Goal: Task Accomplishment & Management: Manage account settings

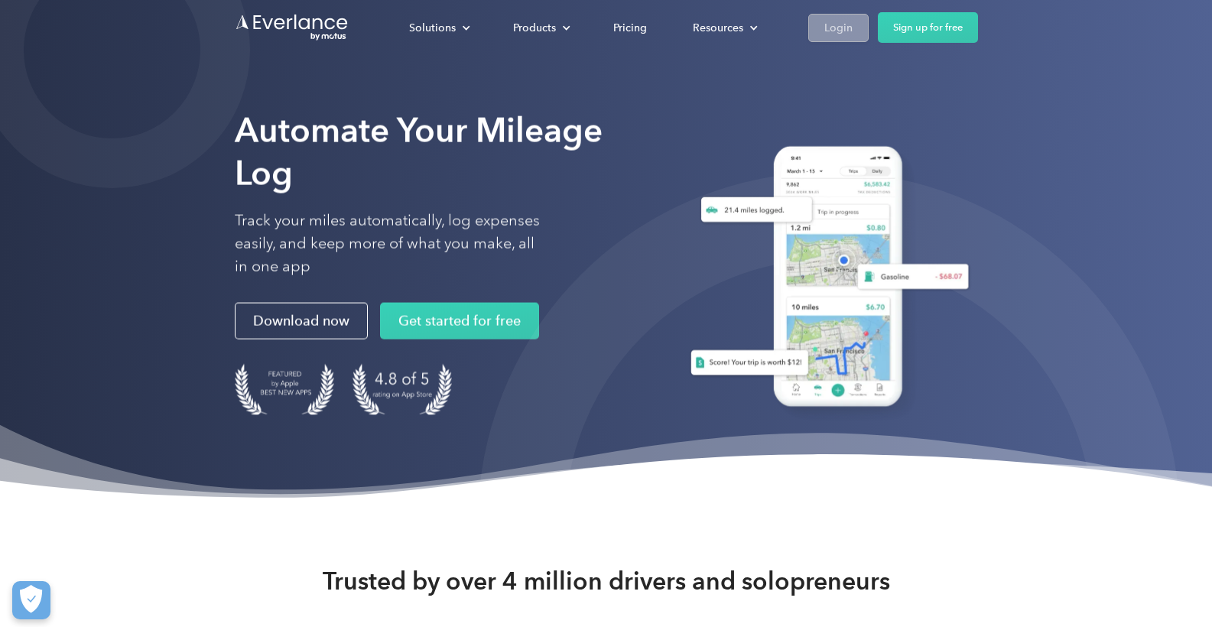
click at [825, 30] on div "Login" at bounding box center [839, 27] width 28 height 19
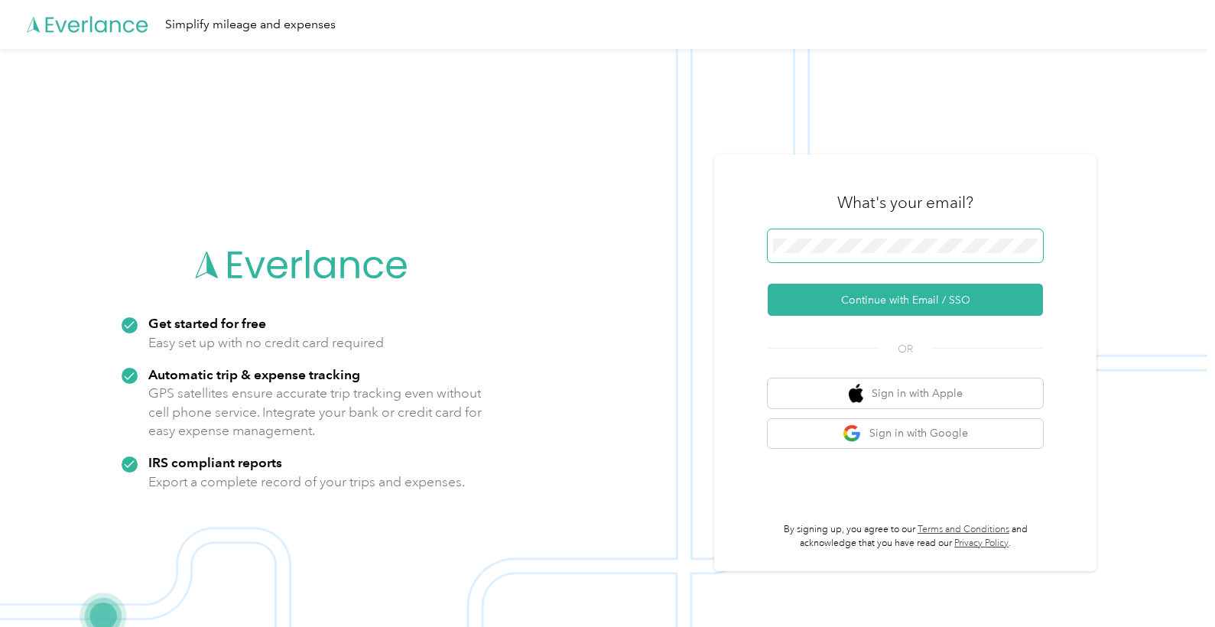
click at [899, 235] on span at bounding box center [905, 246] width 275 height 34
click at [877, 294] on button "Continue with Email / SSO" at bounding box center [905, 300] width 275 height 32
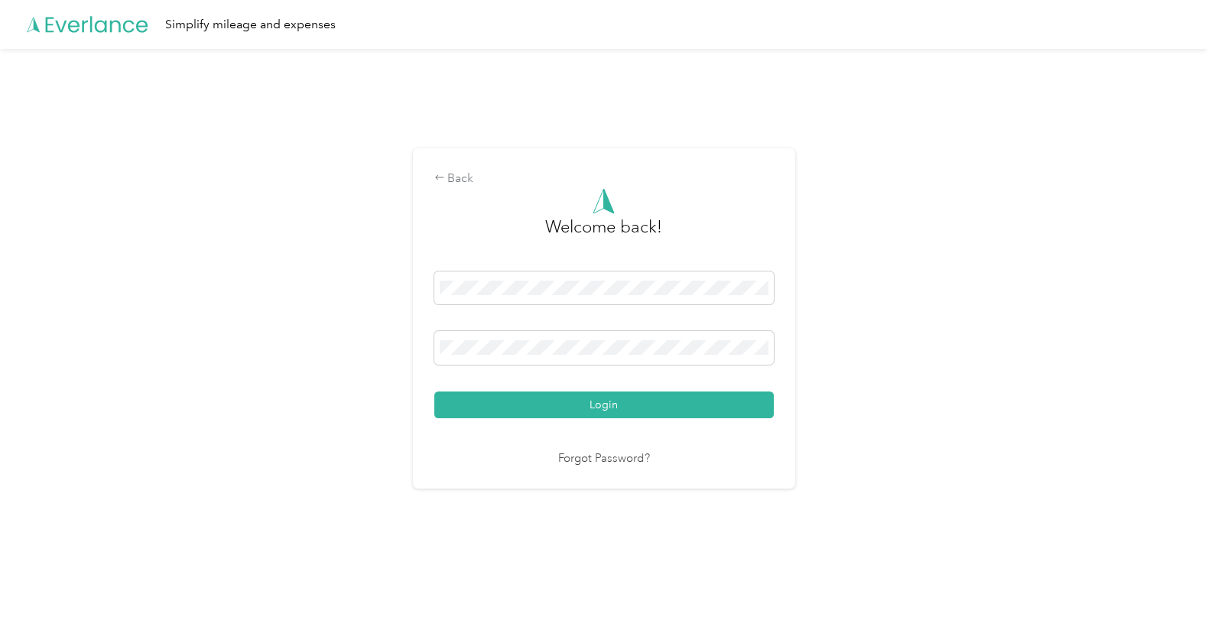
click at [623, 407] on button "Login" at bounding box center [604, 405] width 340 height 27
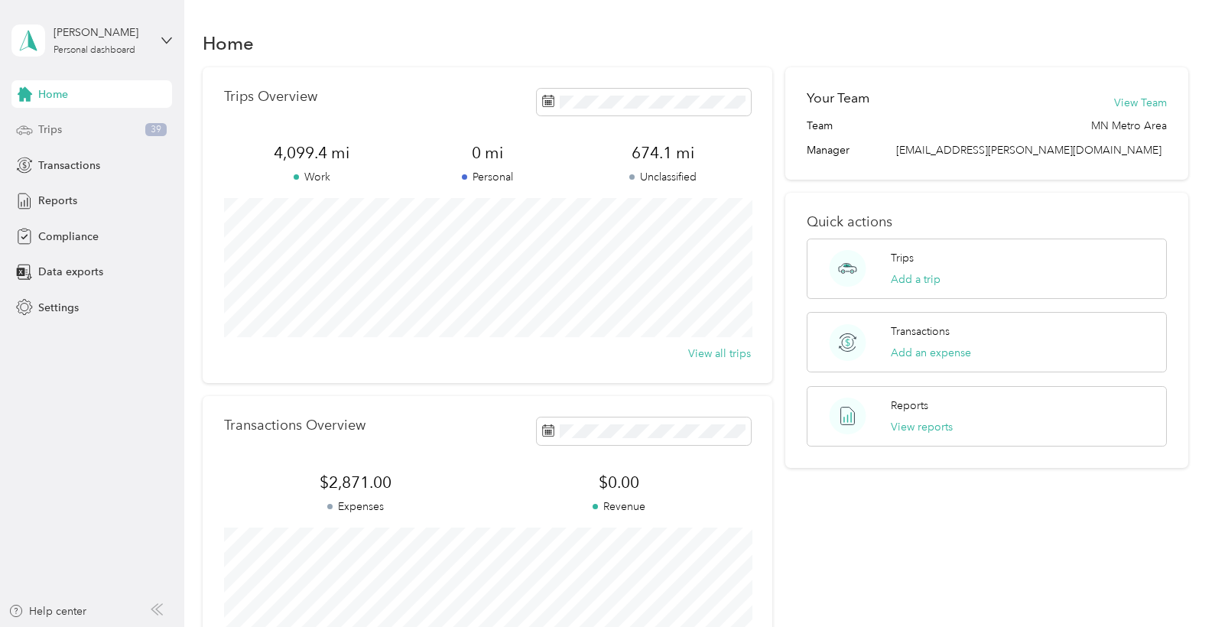
click at [53, 126] on span "Trips" at bounding box center [50, 130] width 24 height 16
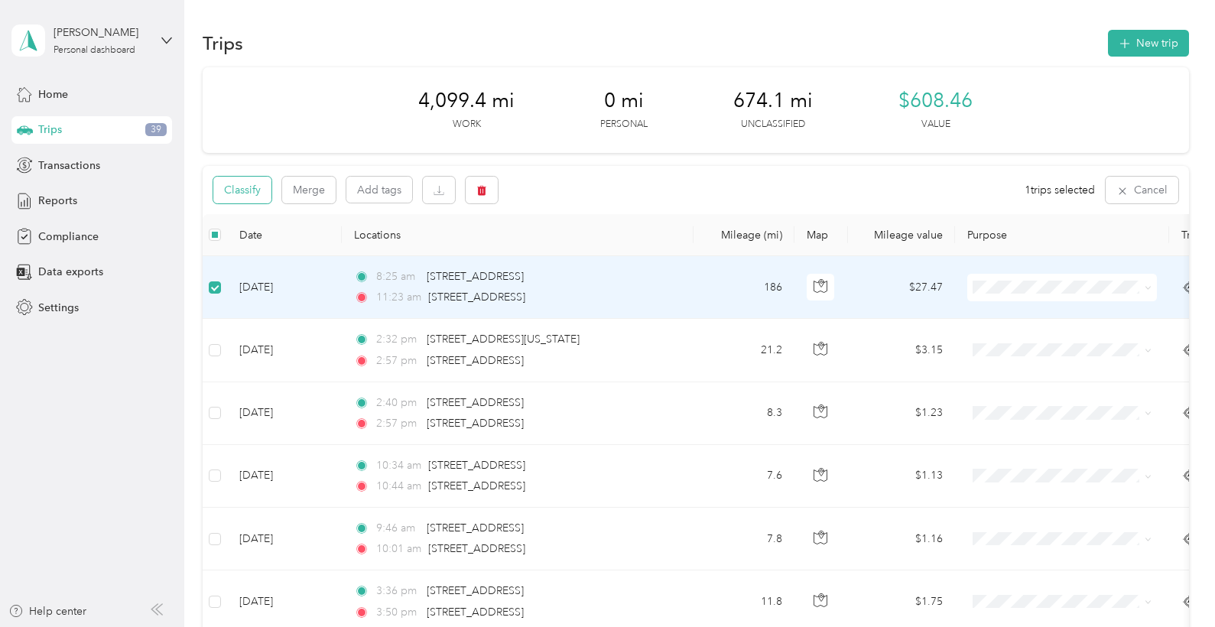
click at [255, 197] on button "Classify" at bounding box center [242, 190] width 58 height 27
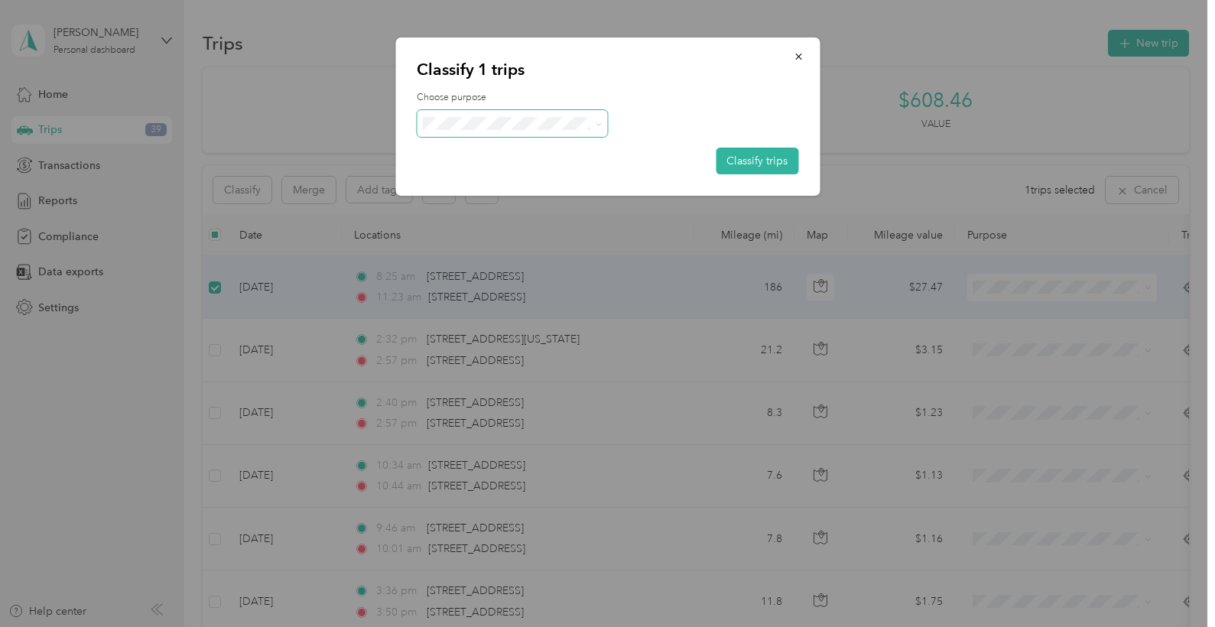
click at [603, 118] on span at bounding box center [512, 123] width 191 height 27
click at [596, 123] on icon at bounding box center [599, 124] width 7 height 7
click at [795, 58] on icon "button" at bounding box center [798, 56] width 11 height 11
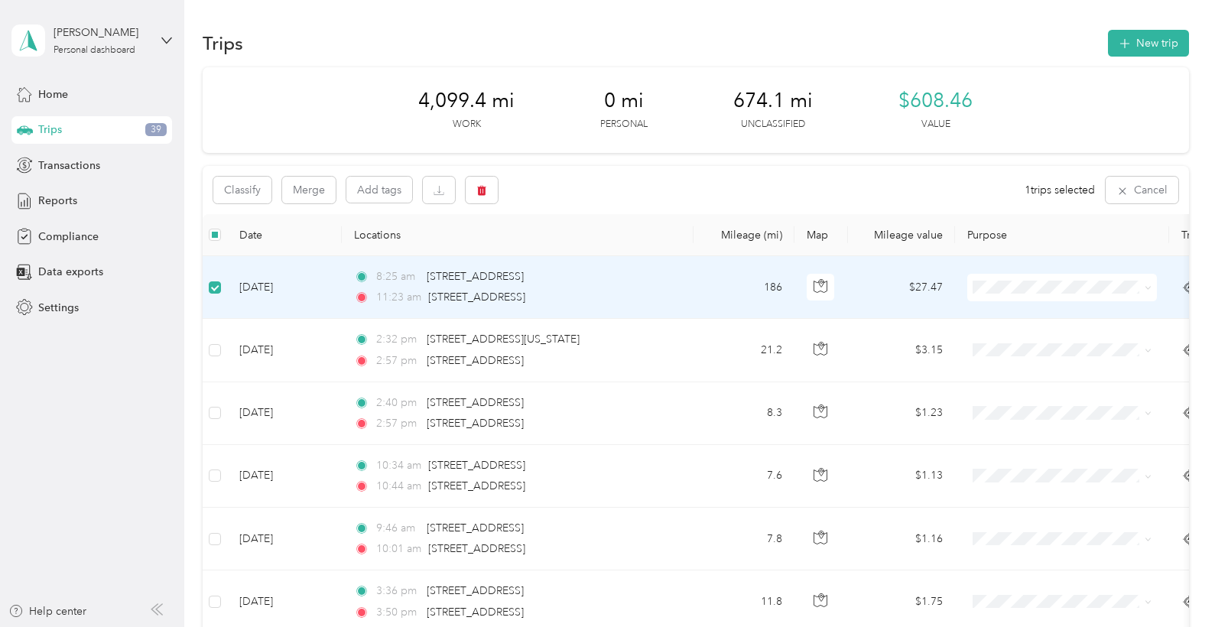
click at [1152, 288] on icon at bounding box center [1148, 288] width 7 height 7
click at [1071, 230] on th "Purpose" at bounding box center [1062, 235] width 214 height 42
click at [1126, 191] on icon "button" at bounding box center [1122, 190] width 7 height 7
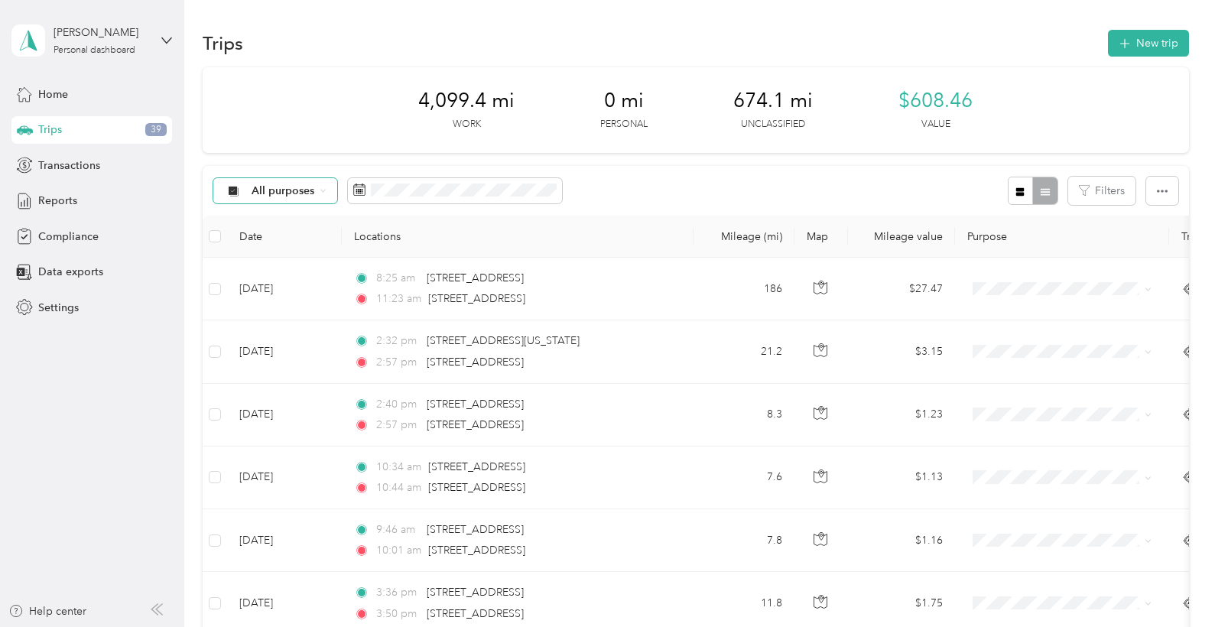
click at [318, 192] on div "All purposes" at bounding box center [275, 191] width 124 height 26
click at [254, 405] on span "Personal" at bounding box center [353, 405] width 202 height 16
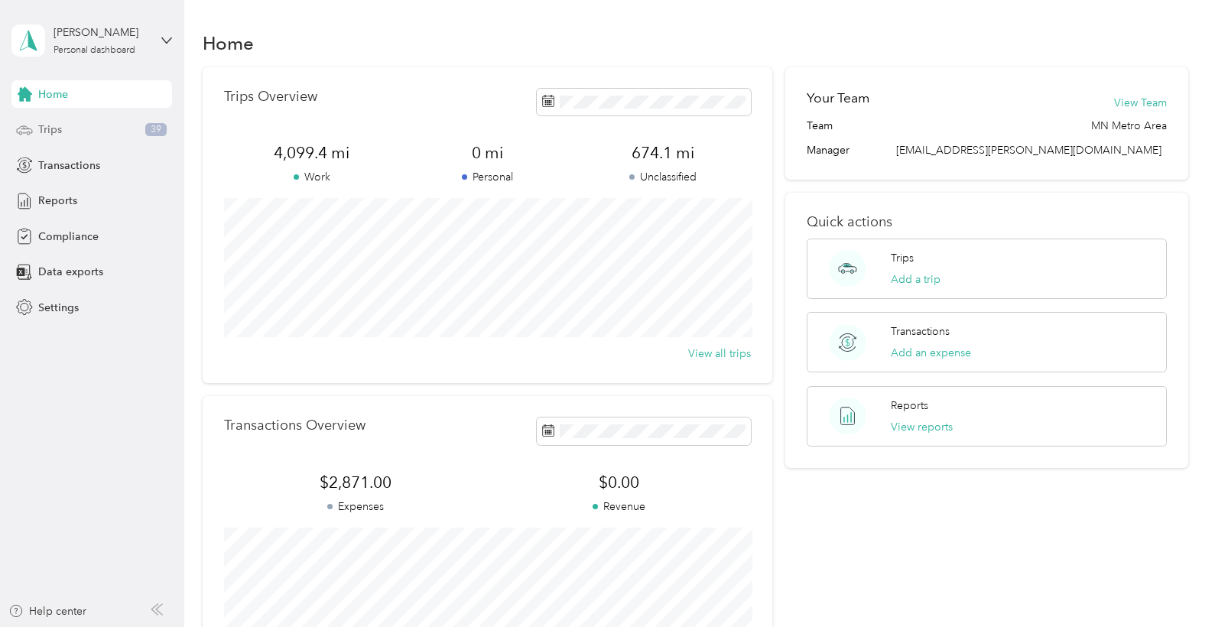
click at [69, 127] on div "Trips 39" at bounding box center [91, 130] width 161 height 28
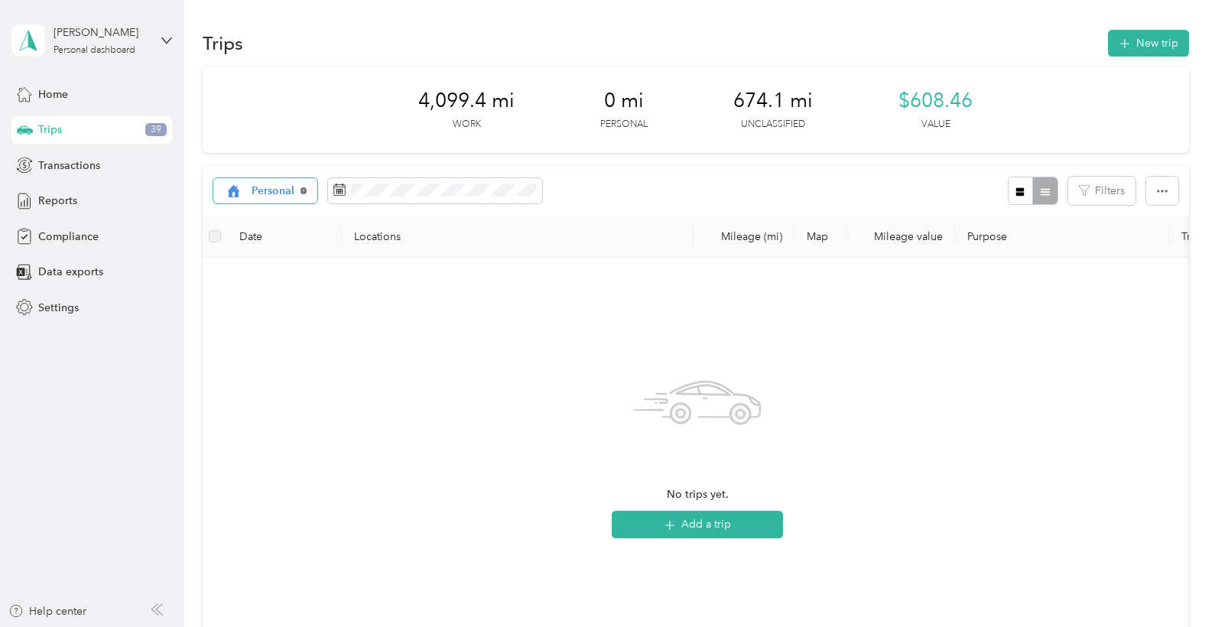
click at [305, 187] on icon at bounding box center [304, 190] width 6 height 6
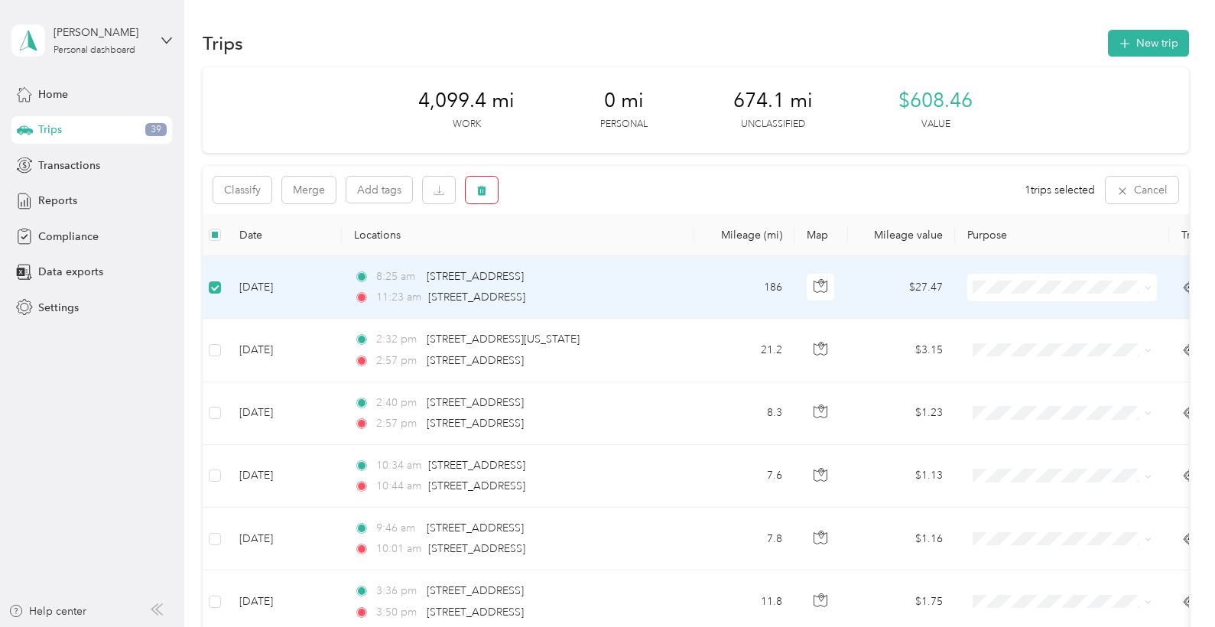
click at [484, 188] on icon "button" at bounding box center [481, 191] width 9 height 10
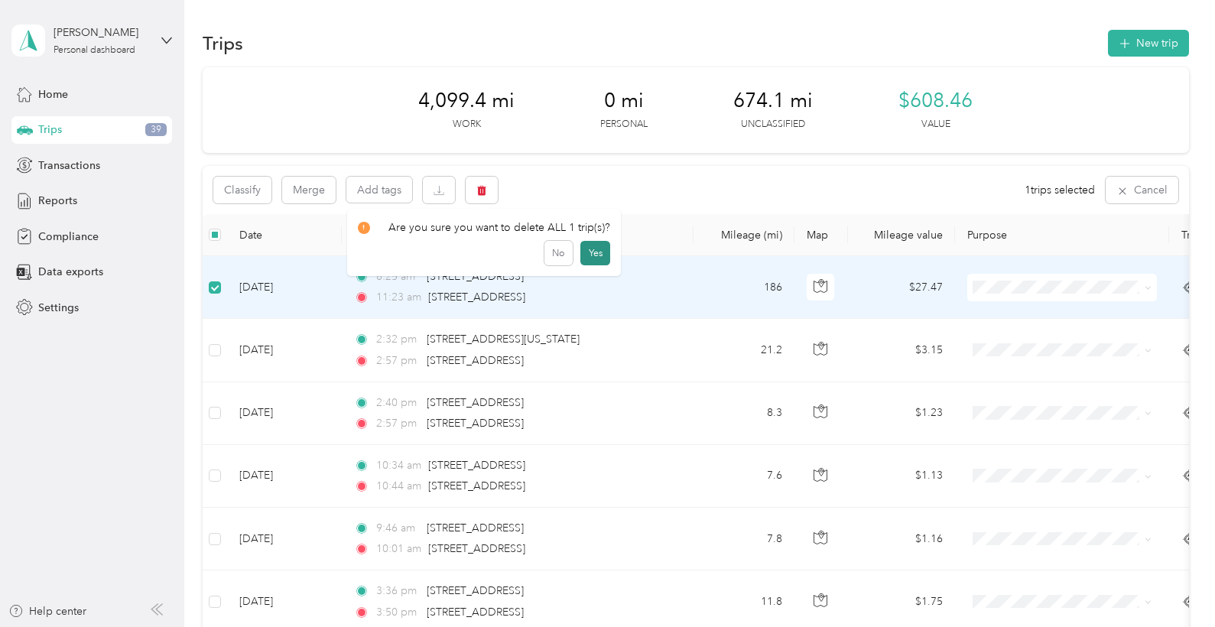
click at [592, 256] on button "Yes" at bounding box center [596, 253] width 30 height 24
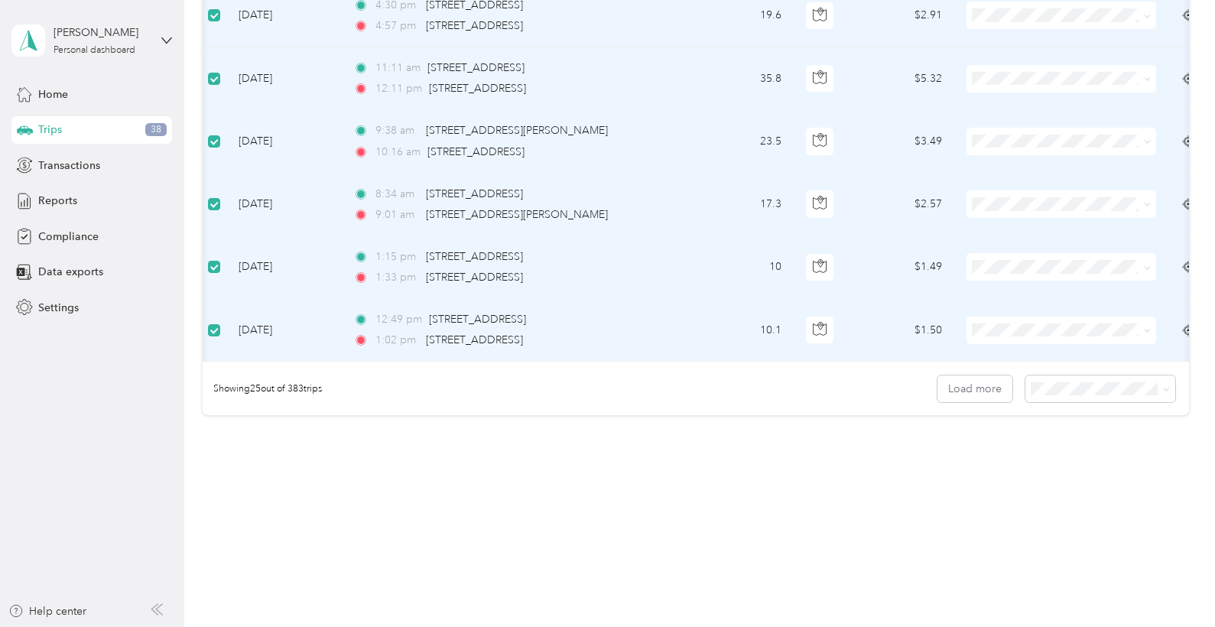
scroll to position [1470, 0]
click at [1085, 441] on span "50 per load" at bounding box center [1068, 444] width 57 height 13
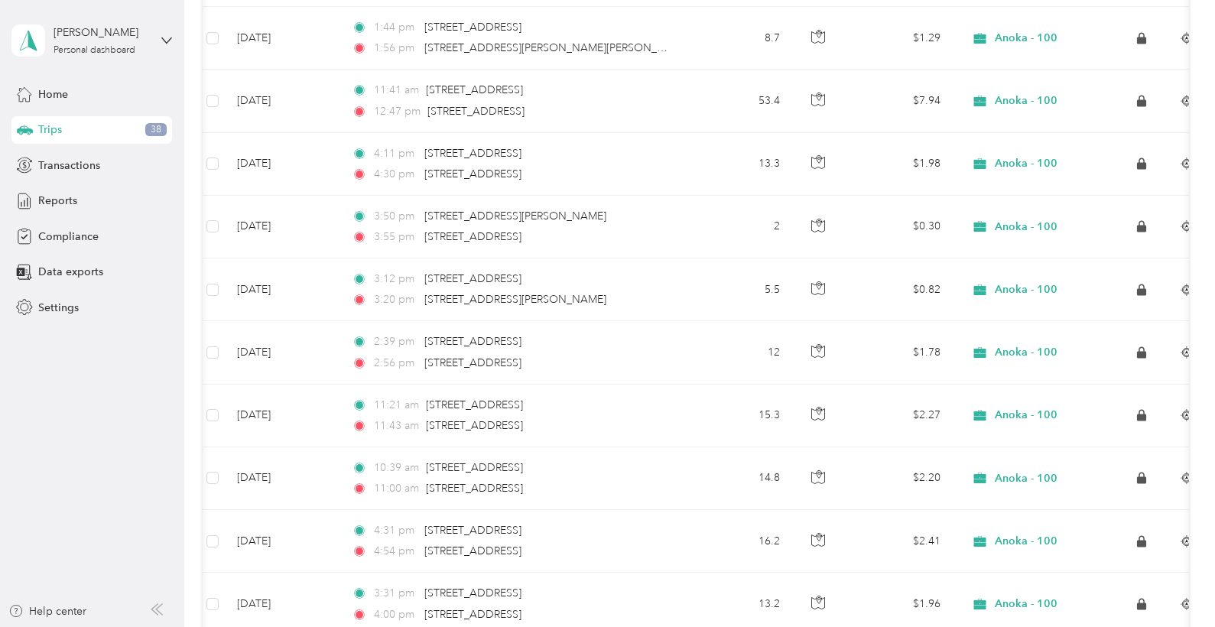
scroll to position [3003, 0]
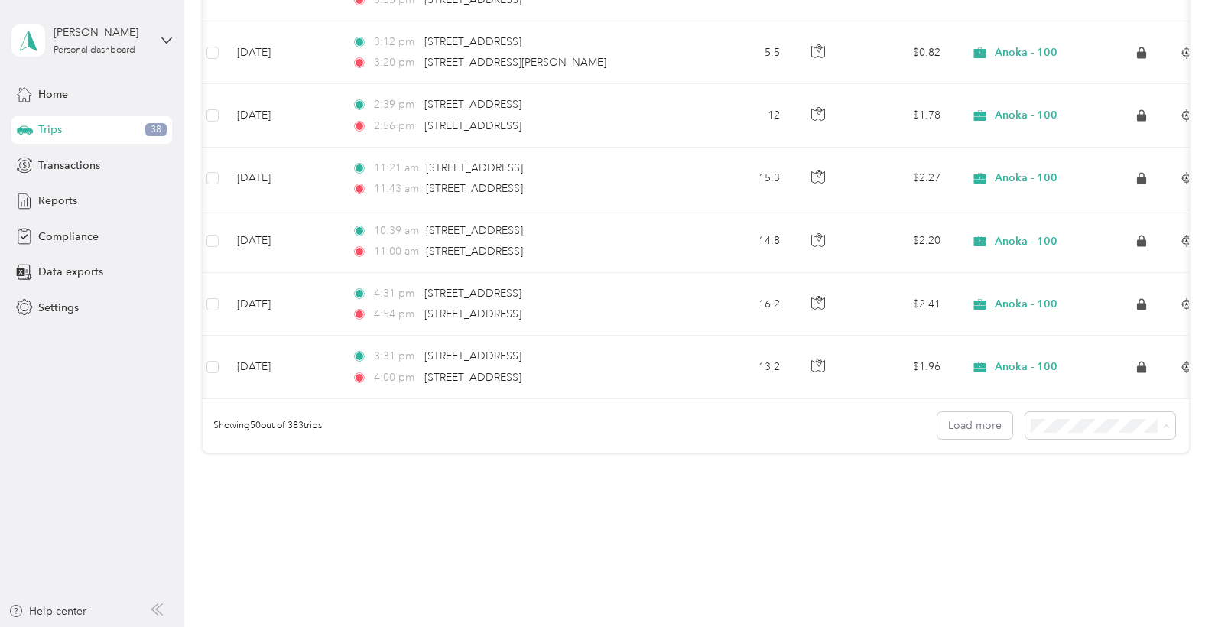
click at [1104, 508] on div "100 per load" at bounding box center [1104, 511] width 128 height 16
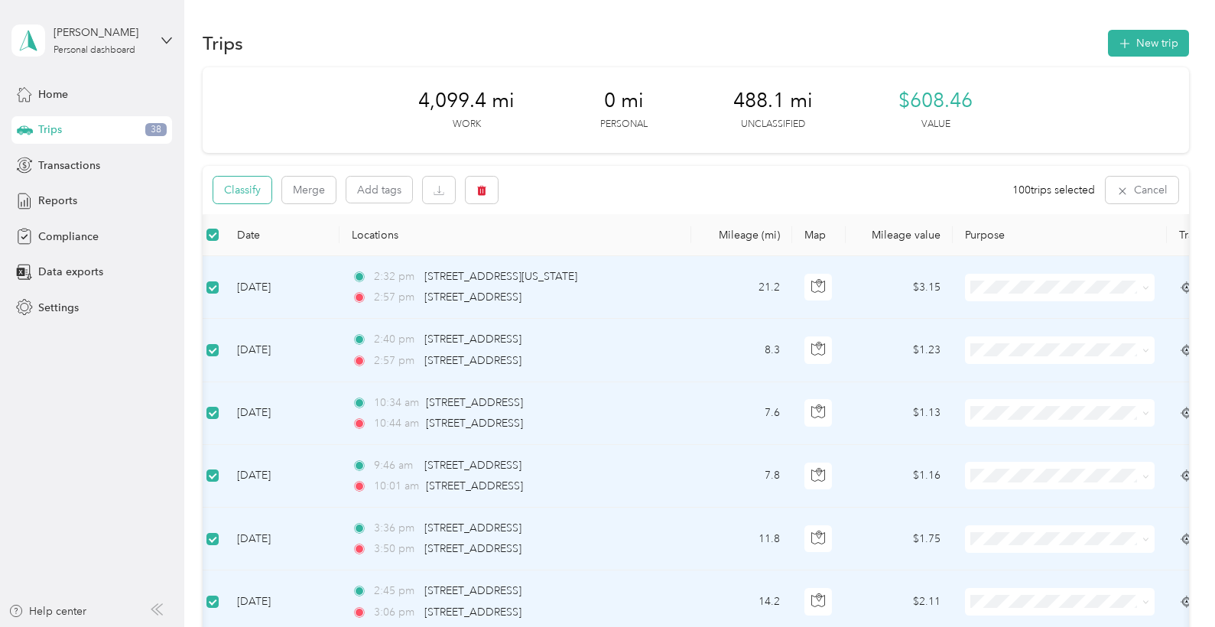
click at [256, 186] on button "Classify" at bounding box center [242, 190] width 58 height 27
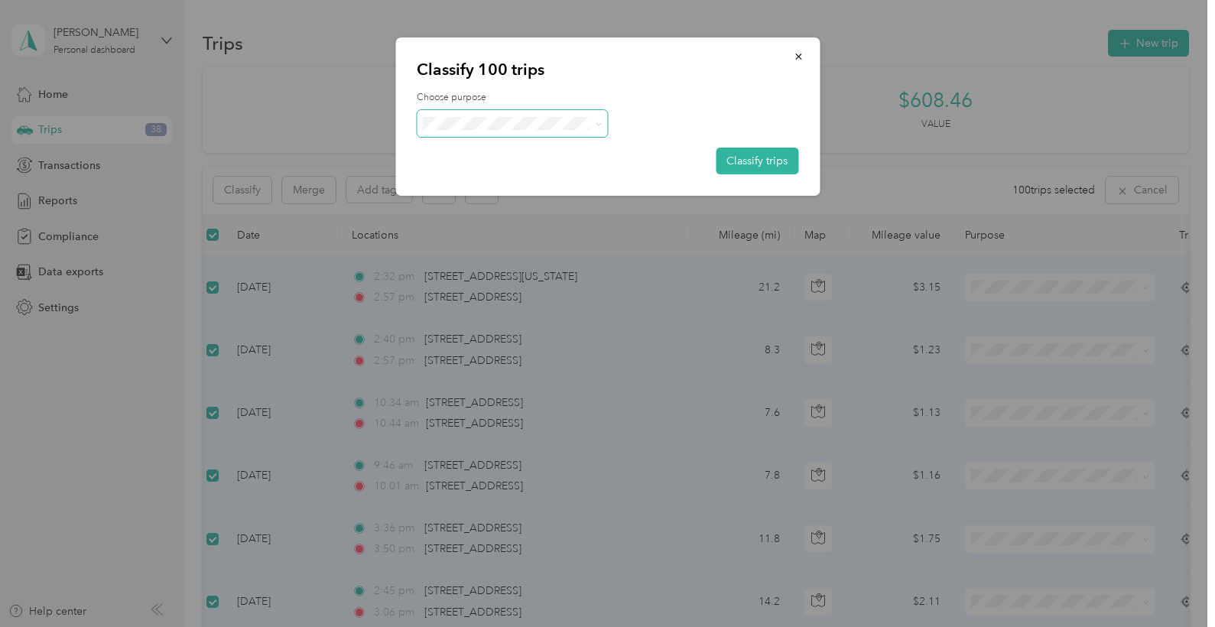
click at [593, 119] on span at bounding box center [596, 123] width 12 height 16
click at [597, 124] on icon at bounding box center [599, 124] width 7 height 7
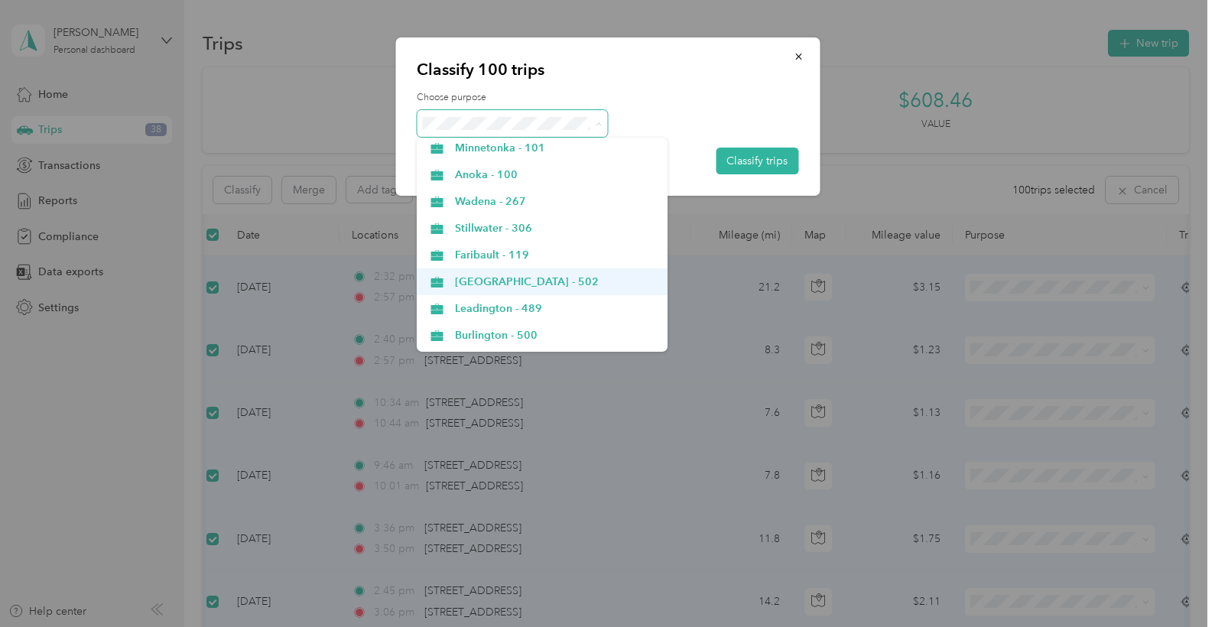
scroll to position [631, 0]
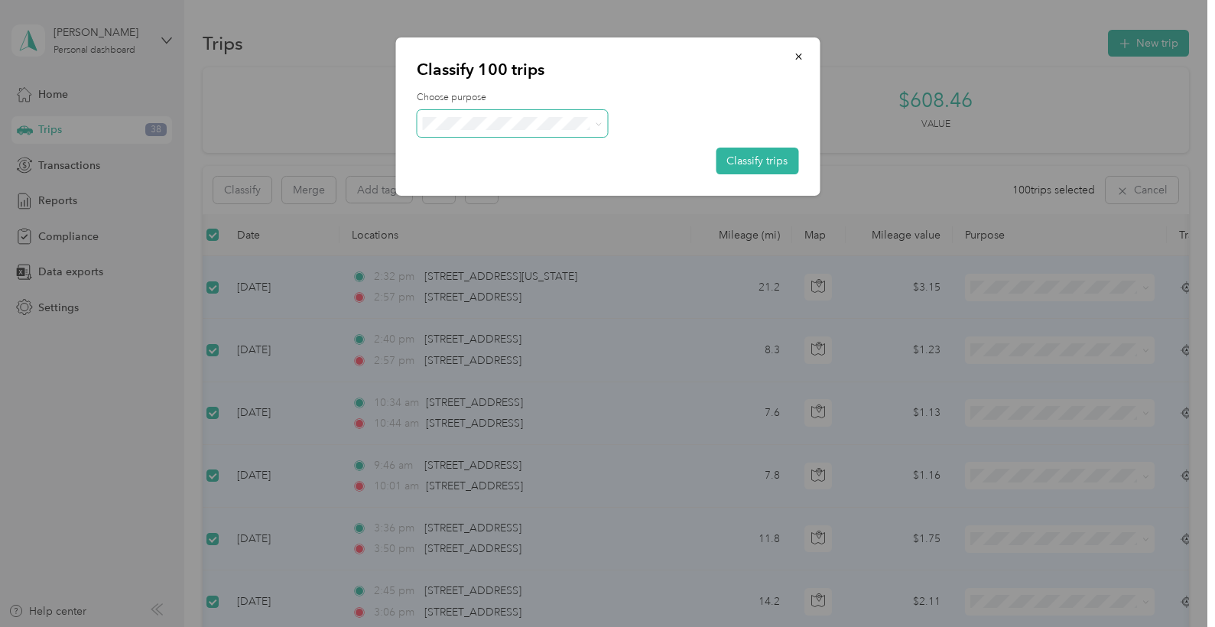
click at [472, 190] on span "Anoka - 100" at bounding box center [556, 186] width 202 height 16
click at [766, 167] on button "Classify trips" at bounding box center [757, 161] width 83 height 27
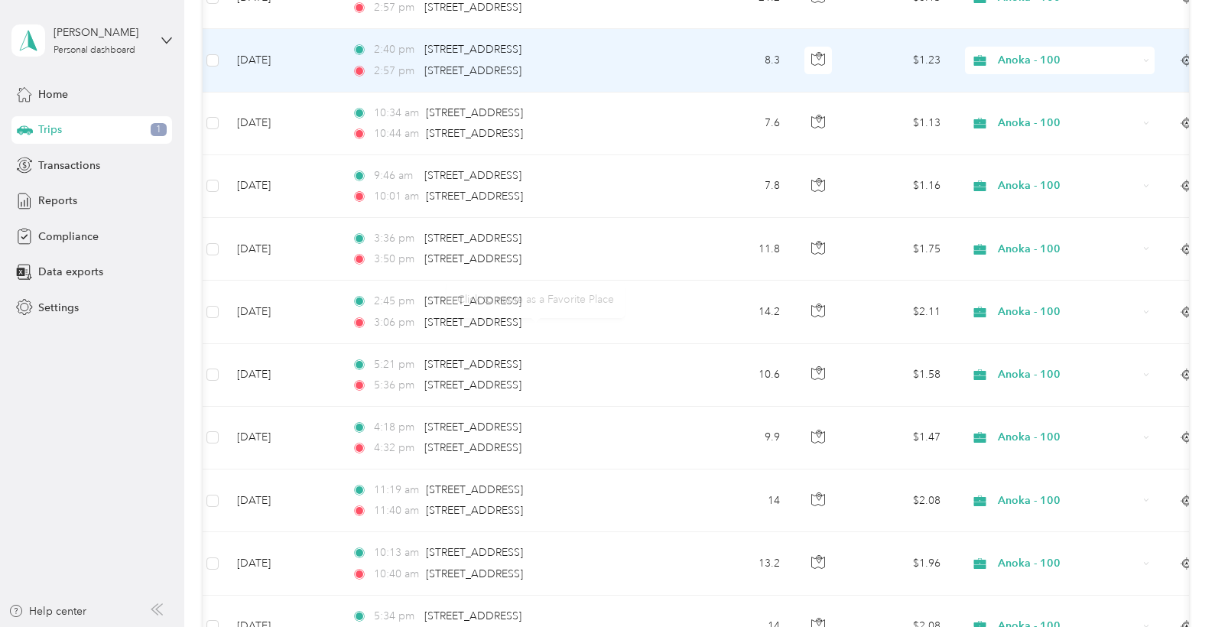
scroll to position [242, 0]
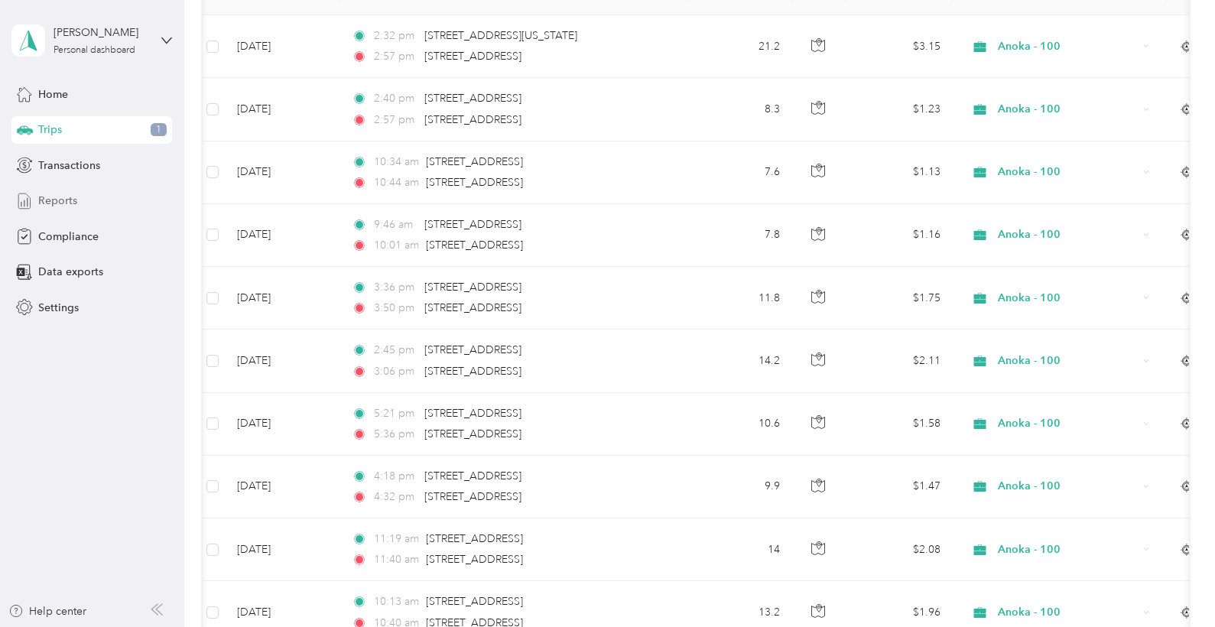
click at [61, 202] on span "Reports" at bounding box center [57, 201] width 39 height 16
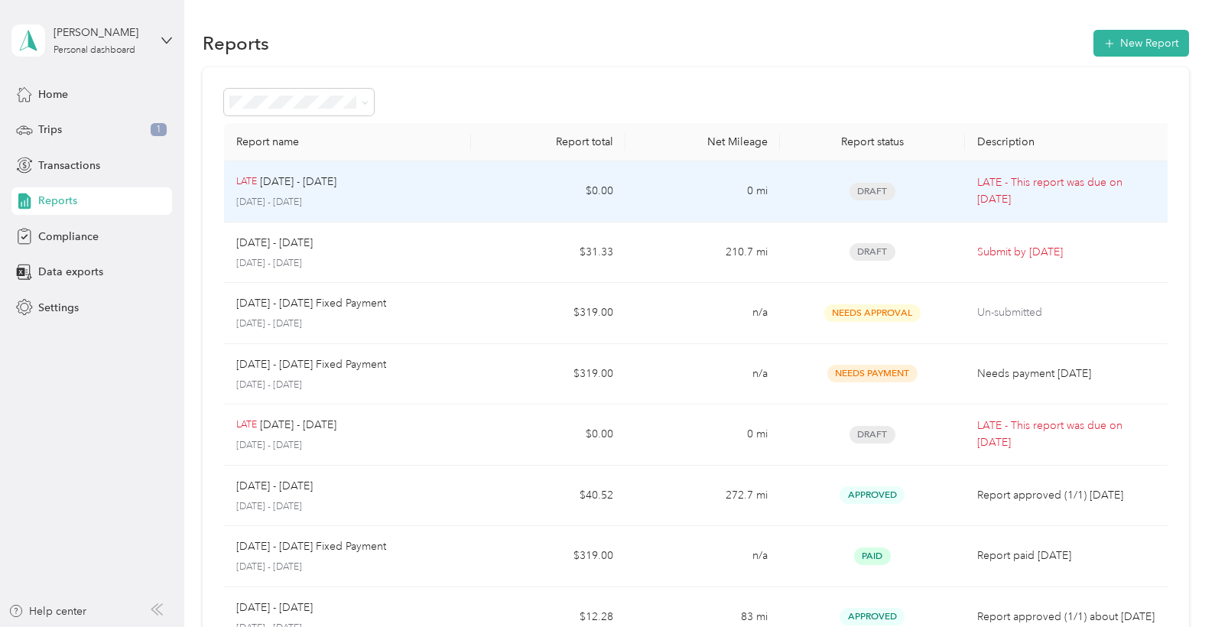
click at [1036, 182] on p "LATE - This report was due on [DATE]" at bounding box center [1067, 191] width 181 height 34
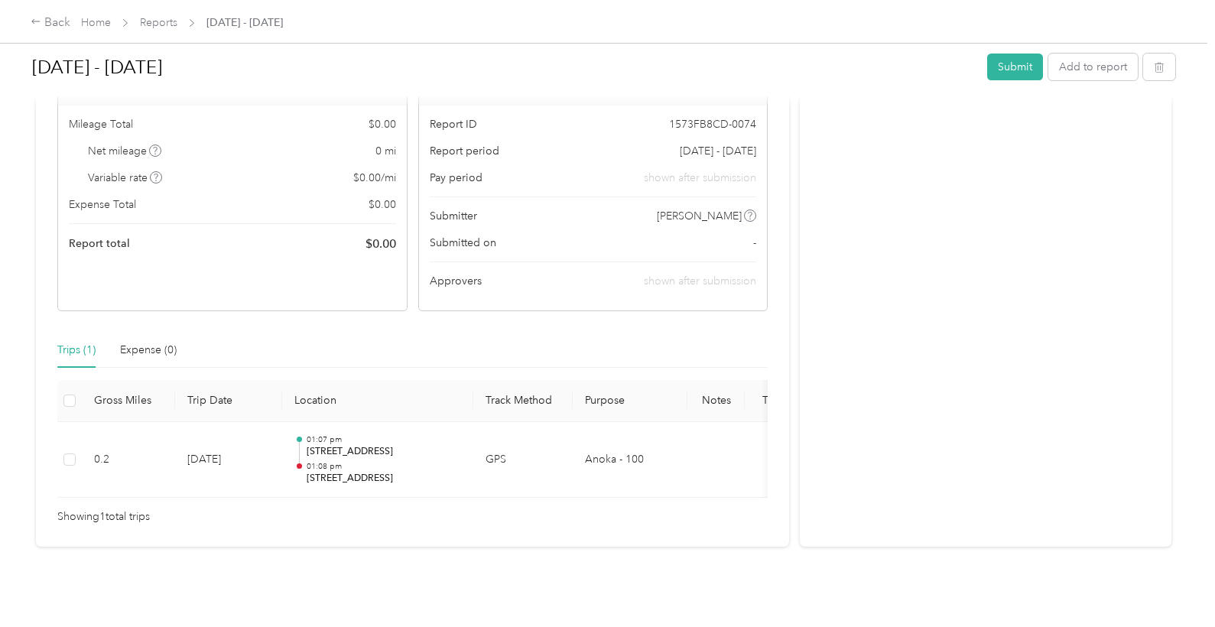
scroll to position [165, 0]
click at [46, 21] on div "Back" at bounding box center [51, 23] width 40 height 18
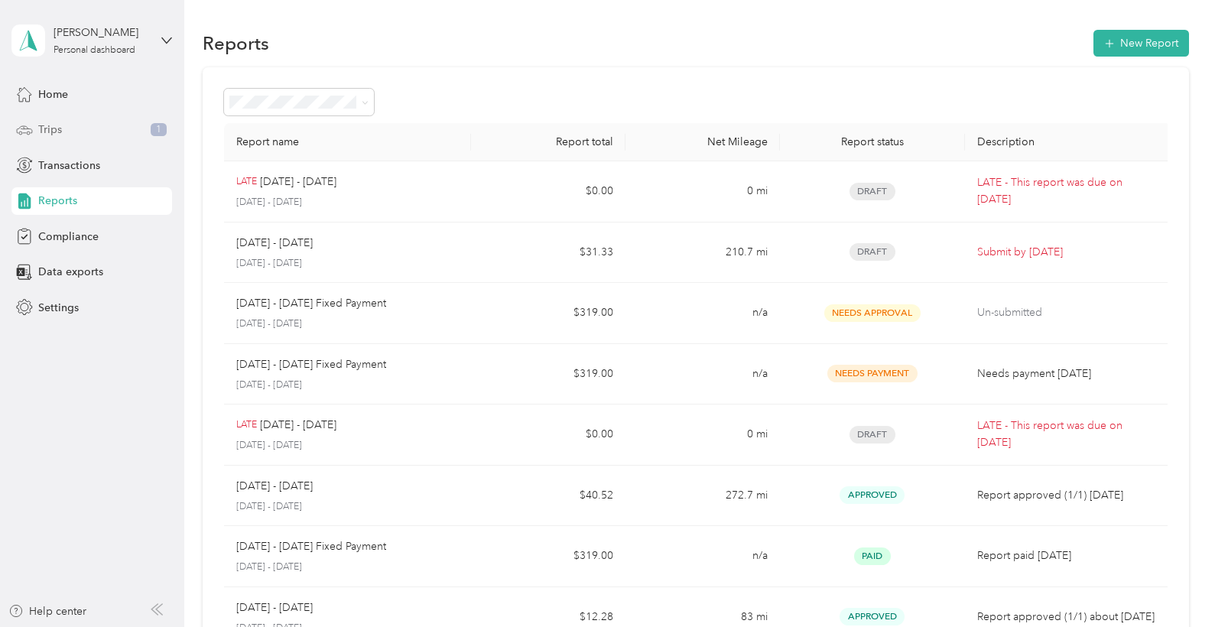
click at [53, 127] on span "Trips" at bounding box center [50, 130] width 24 height 16
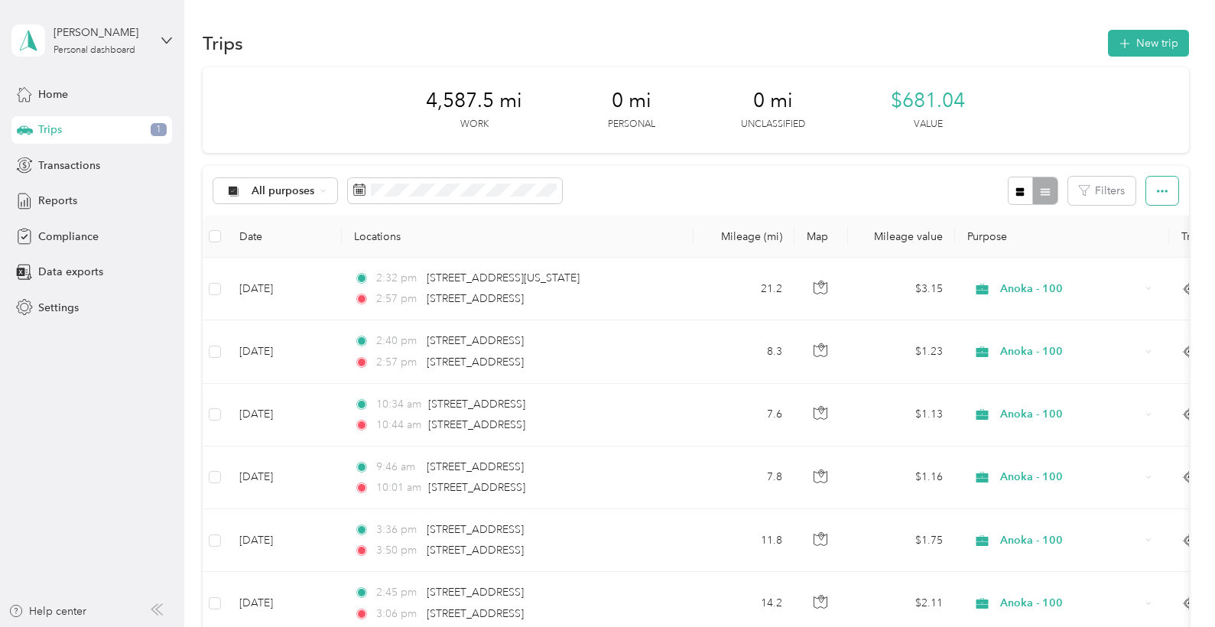
click at [1166, 195] on icon "button" at bounding box center [1162, 191] width 11 height 11
click at [1153, 76] on div "4,587.5 mi Work 0 mi Personal 0 mi Unclassified $681.04 Value" at bounding box center [696, 110] width 986 height 86
click at [1150, 39] on button "New trip" at bounding box center [1148, 43] width 81 height 27
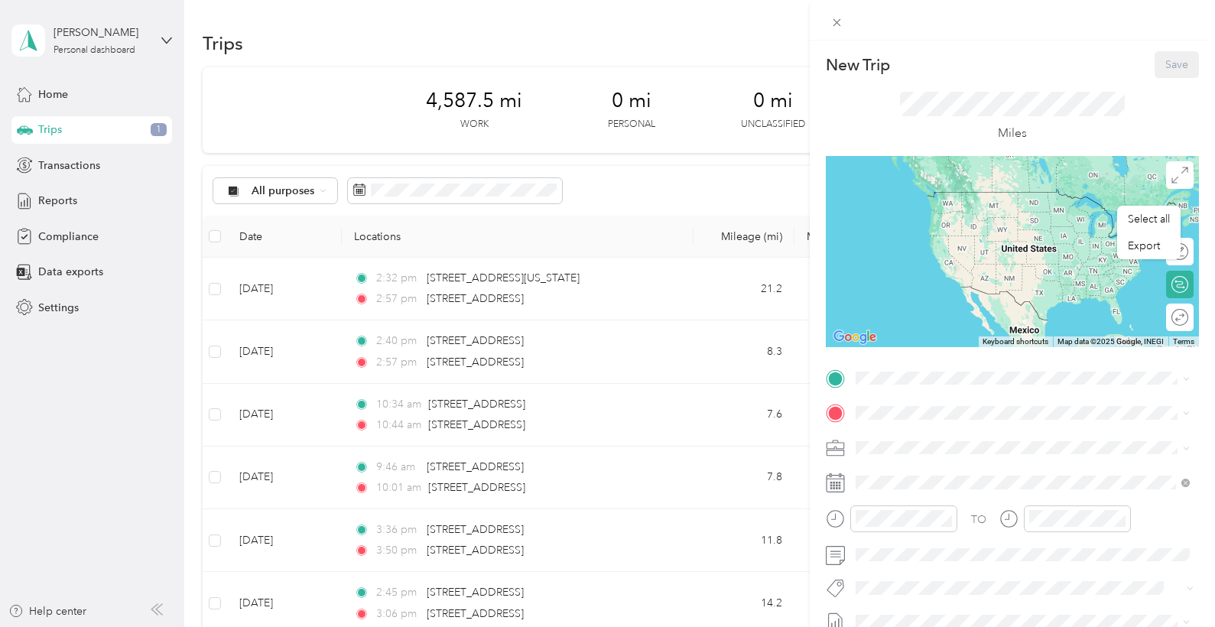
click at [1185, 446] on icon at bounding box center [1186, 448] width 7 height 7
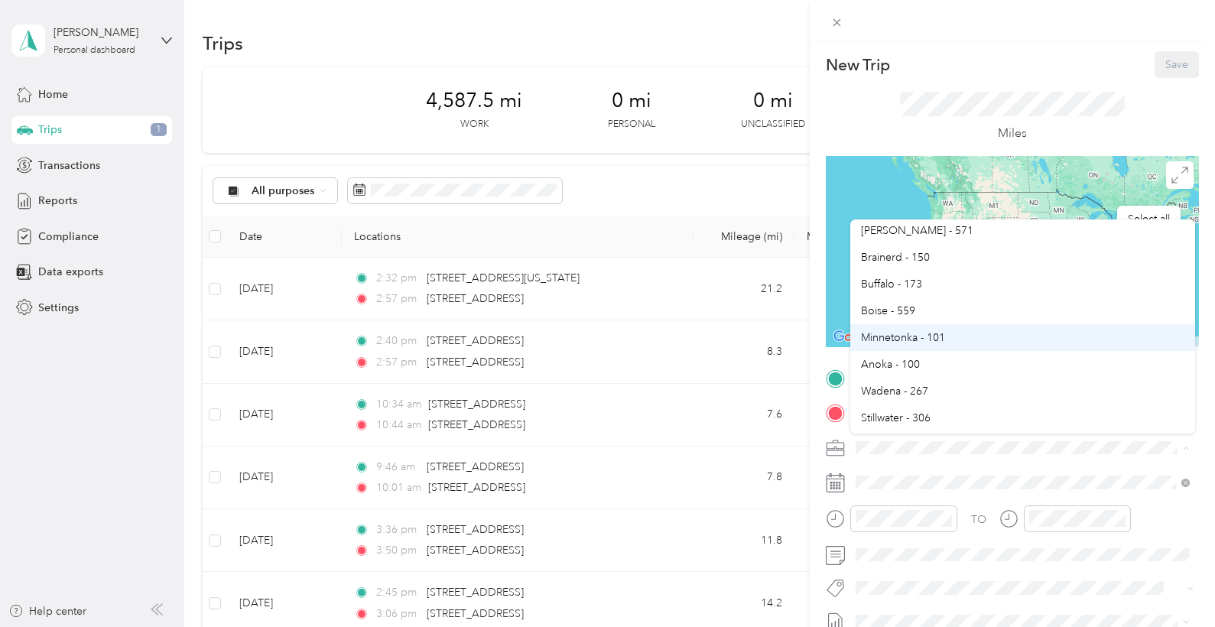
scroll to position [551, 0]
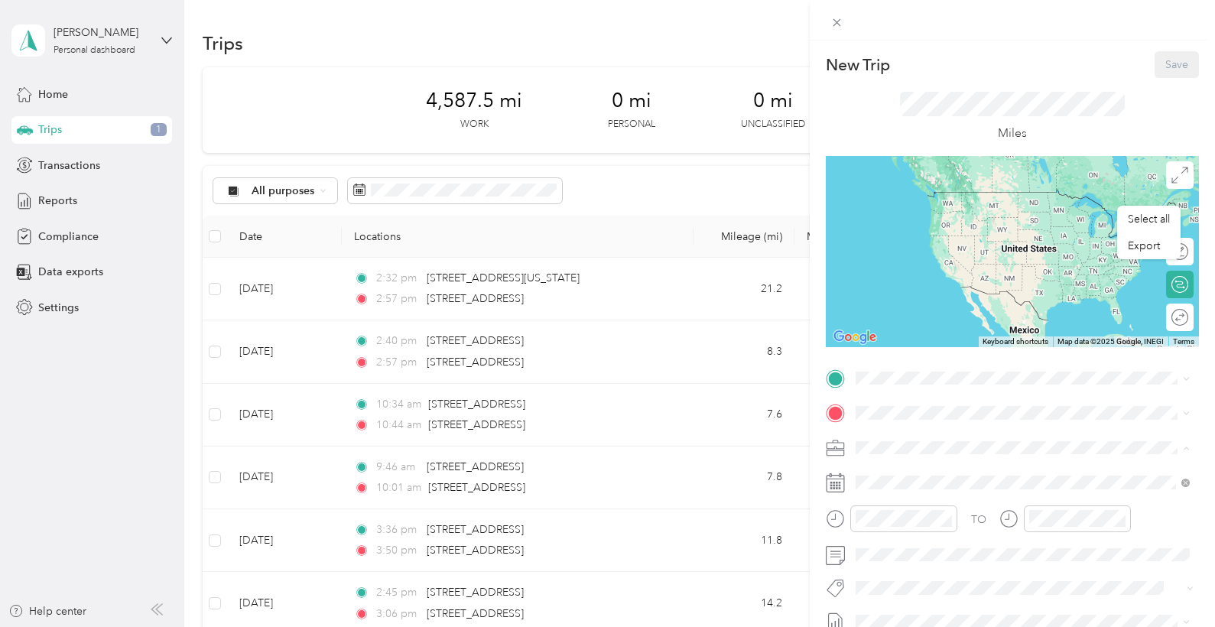
click at [888, 350] on span "Anoka - 100" at bounding box center [890, 351] width 59 height 13
click at [836, 516] on icon at bounding box center [834, 516] width 4 height 5
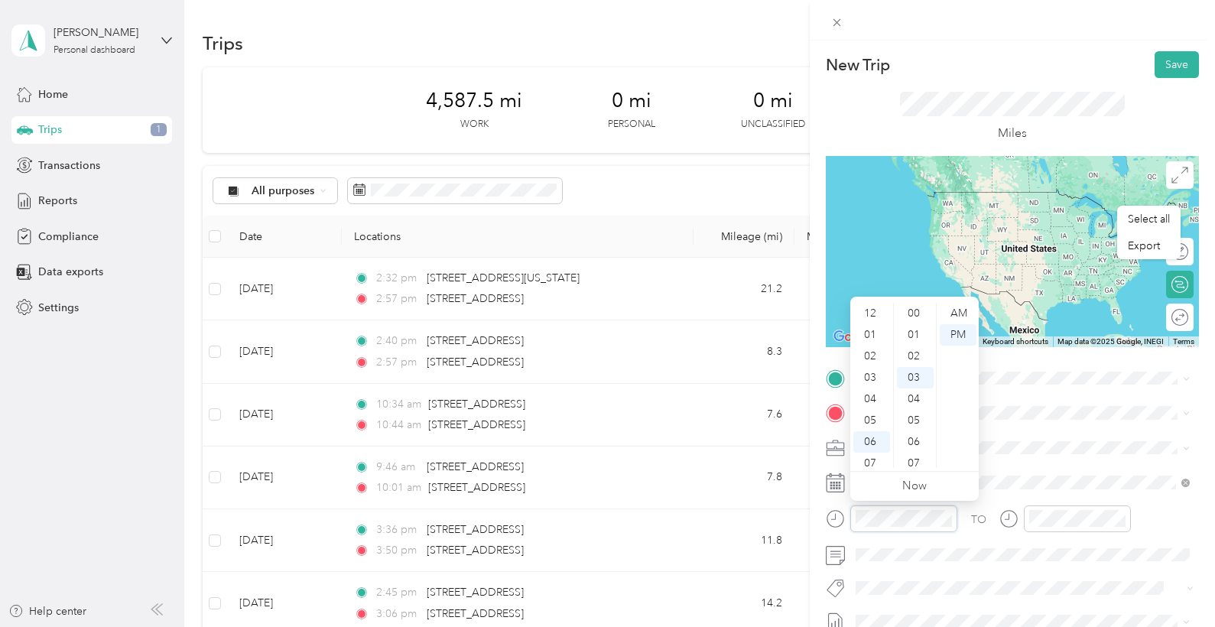
scroll to position [63, 0]
click at [877, 408] on div "09" at bounding box center [872, 415] width 37 height 21
click at [921, 314] on div "00" at bounding box center [915, 313] width 37 height 21
click at [963, 314] on div "AM" at bounding box center [958, 313] width 37 height 21
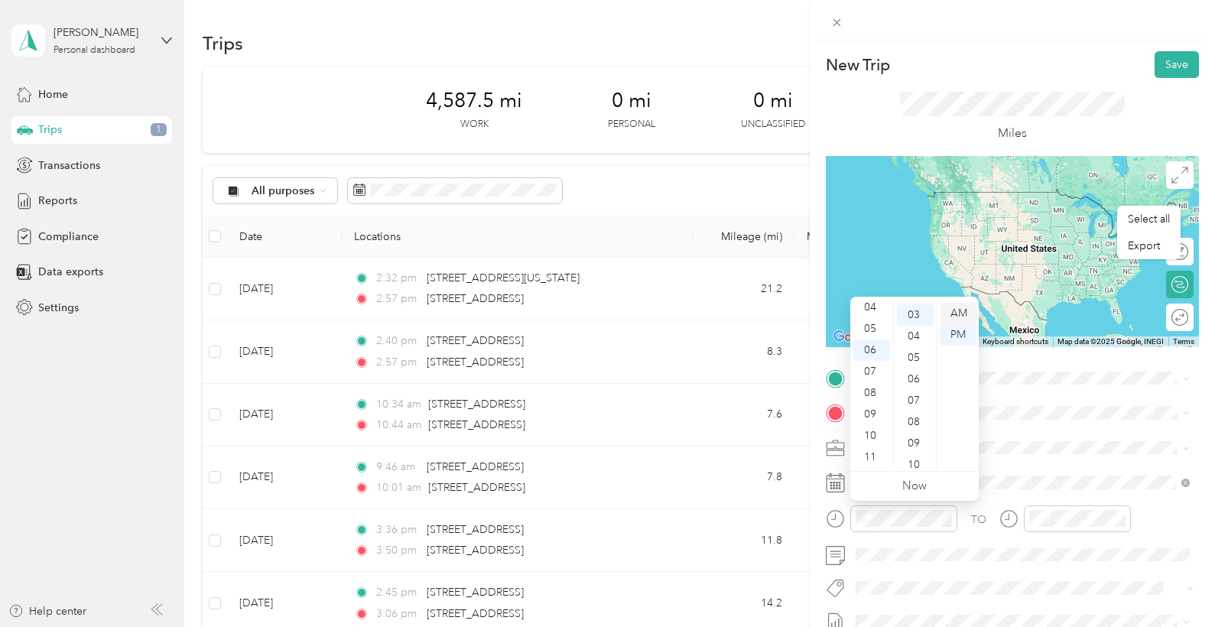
scroll to position [63, 0]
click at [873, 417] on div "09" at bounding box center [872, 414] width 37 height 21
click at [965, 313] on div "AM" at bounding box center [958, 313] width 37 height 21
click at [1116, 429] on div "TO Add photo" at bounding box center [1012, 550] width 373 height 369
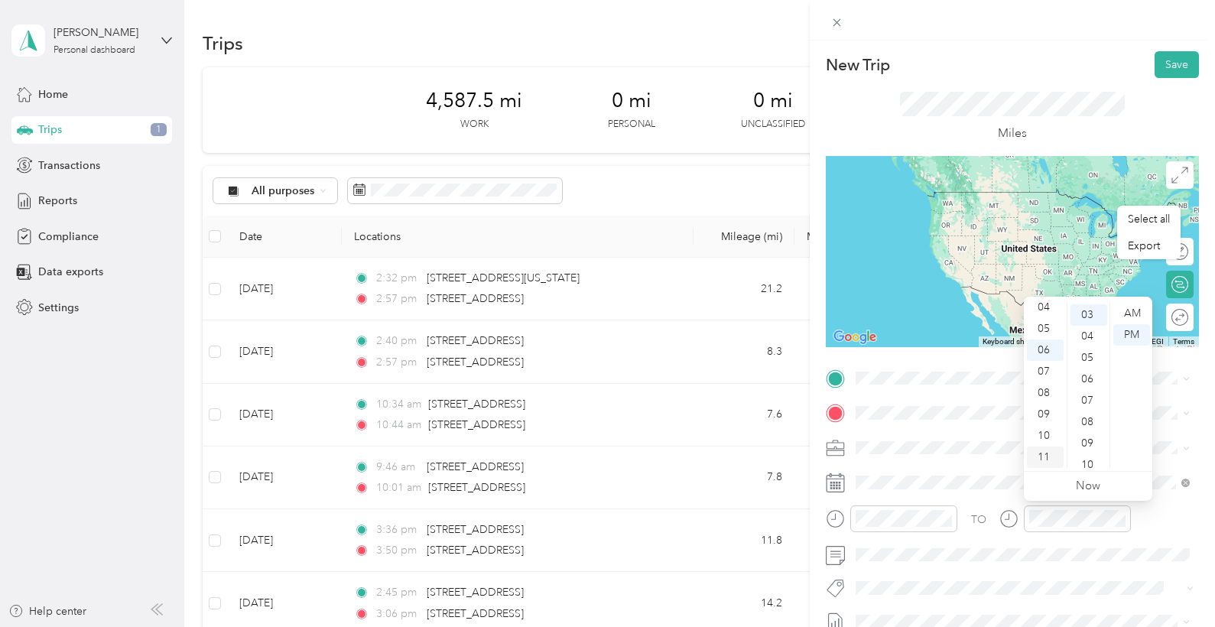
click at [1053, 455] on div "11" at bounding box center [1045, 457] width 37 height 21
click at [1140, 318] on div "AM" at bounding box center [1132, 313] width 37 height 21
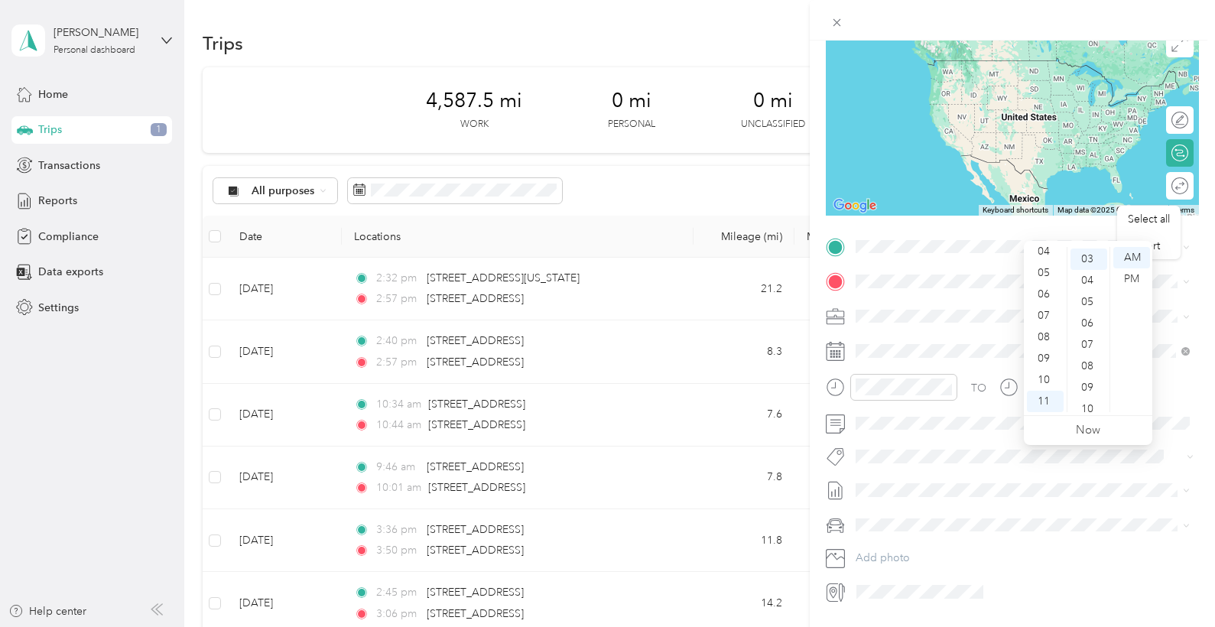
scroll to position [136, 0]
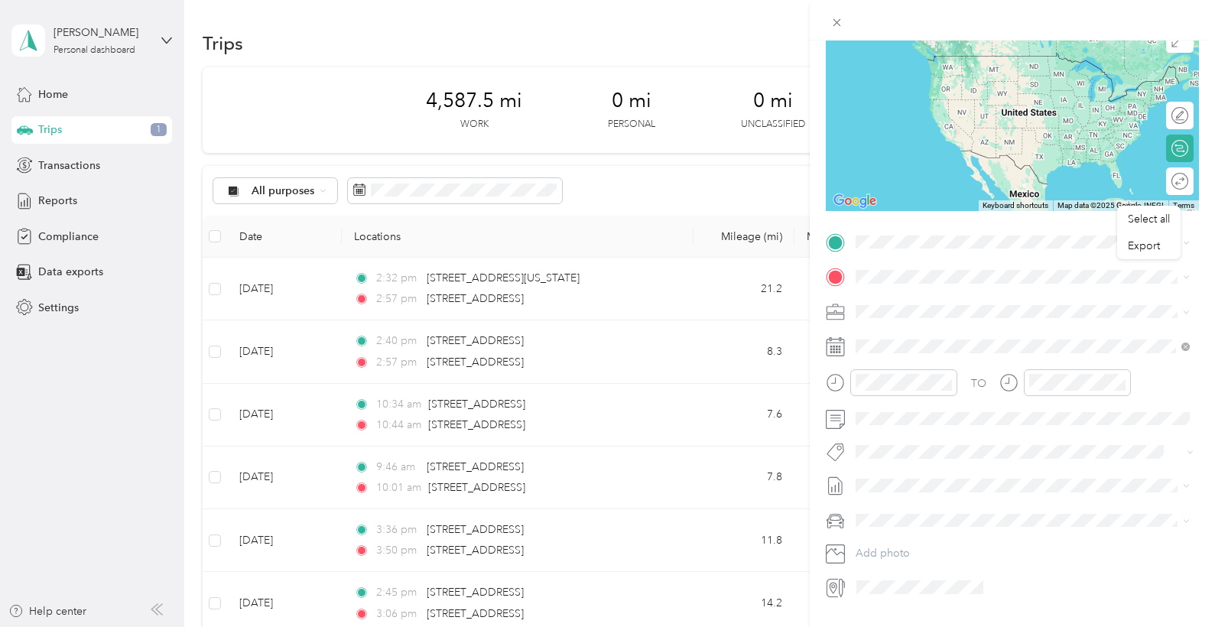
click at [916, 548] on div "Ford F350SD" at bounding box center [1023, 543] width 324 height 16
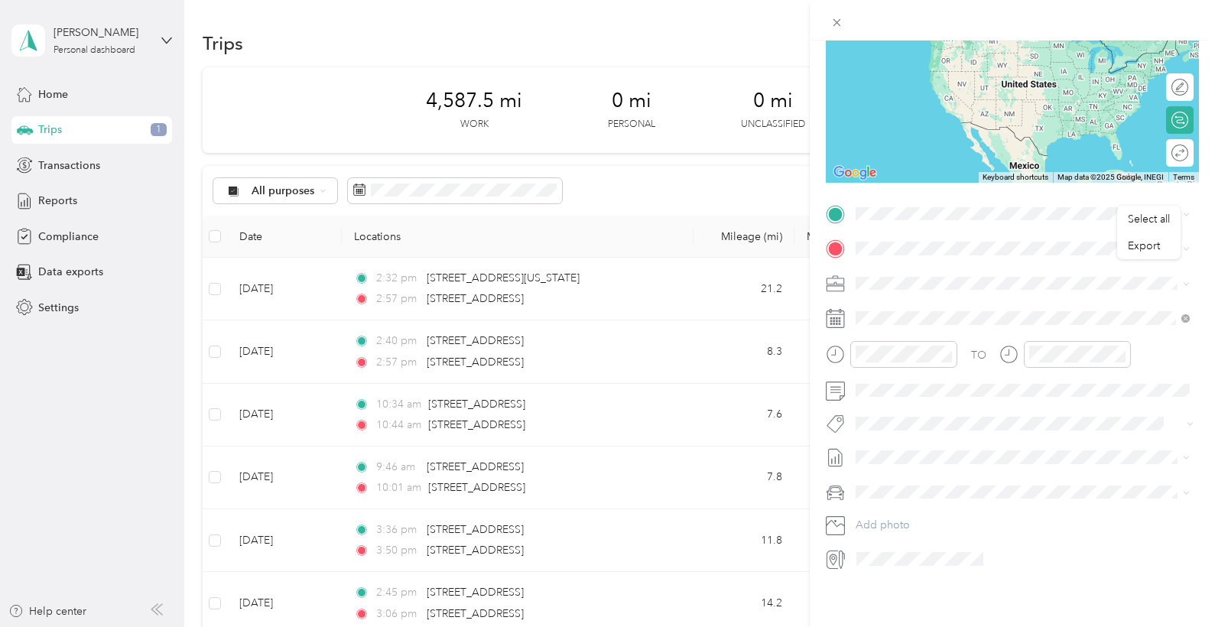
scroll to position [168, 0]
click at [838, 558] on icon at bounding box center [836, 560] width 20 height 20
click at [977, 314] on span "[STREET_ADDRESS][US_STATE]" at bounding box center [961, 321] width 153 height 14
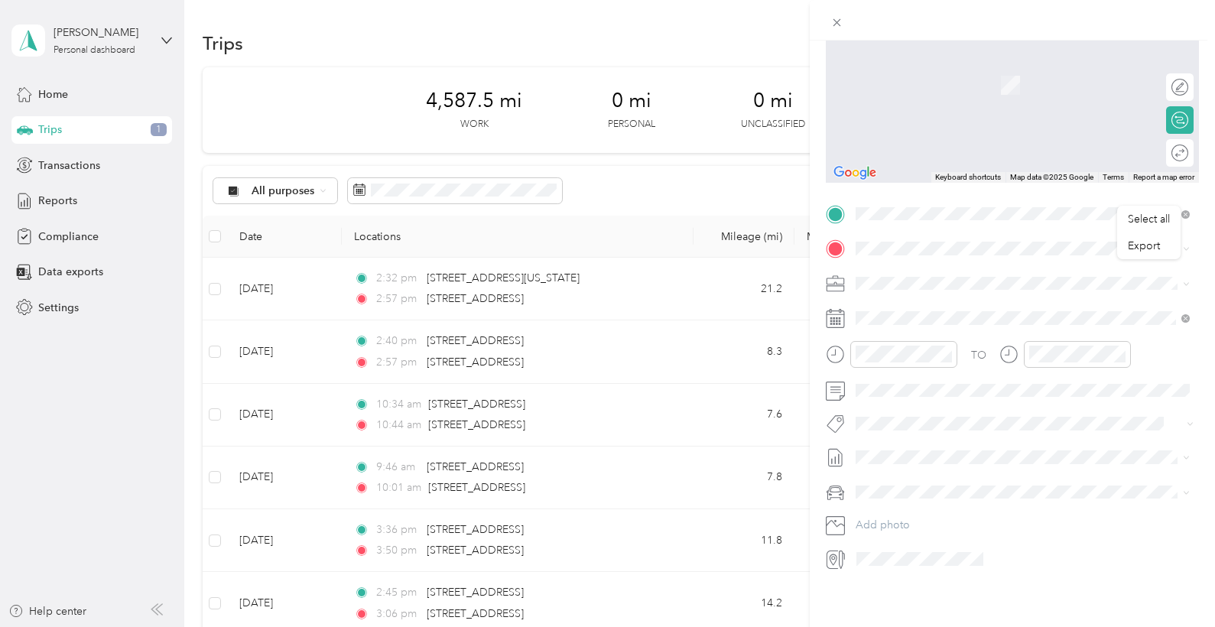
click at [839, 245] on icon at bounding box center [836, 249] width 14 height 14
click at [962, 305] on span "[STREET_ADDRESS][PERSON_NAME][PERSON_NAME][US_STATE]" at bounding box center [1035, 306] width 300 height 27
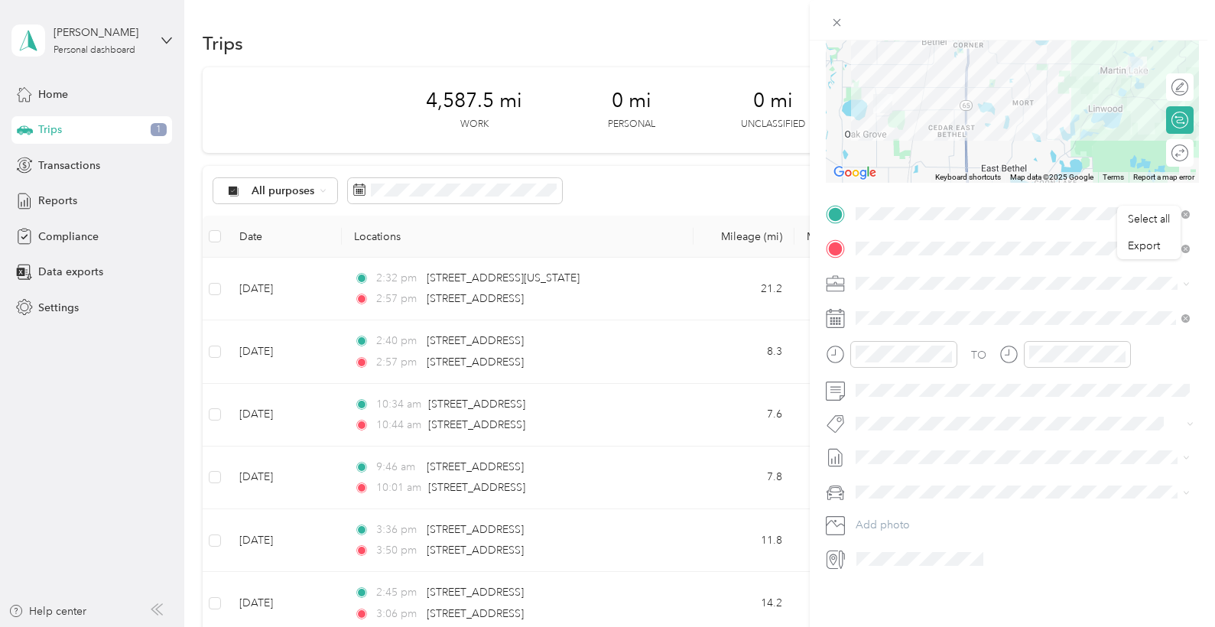
scroll to position [0, 0]
click at [838, 320] on icon at bounding box center [835, 318] width 19 height 19
click at [895, 399] on icon at bounding box center [893, 400] width 15 height 15
click at [925, 544] on div "26" at bounding box center [928, 550] width 20 height 19
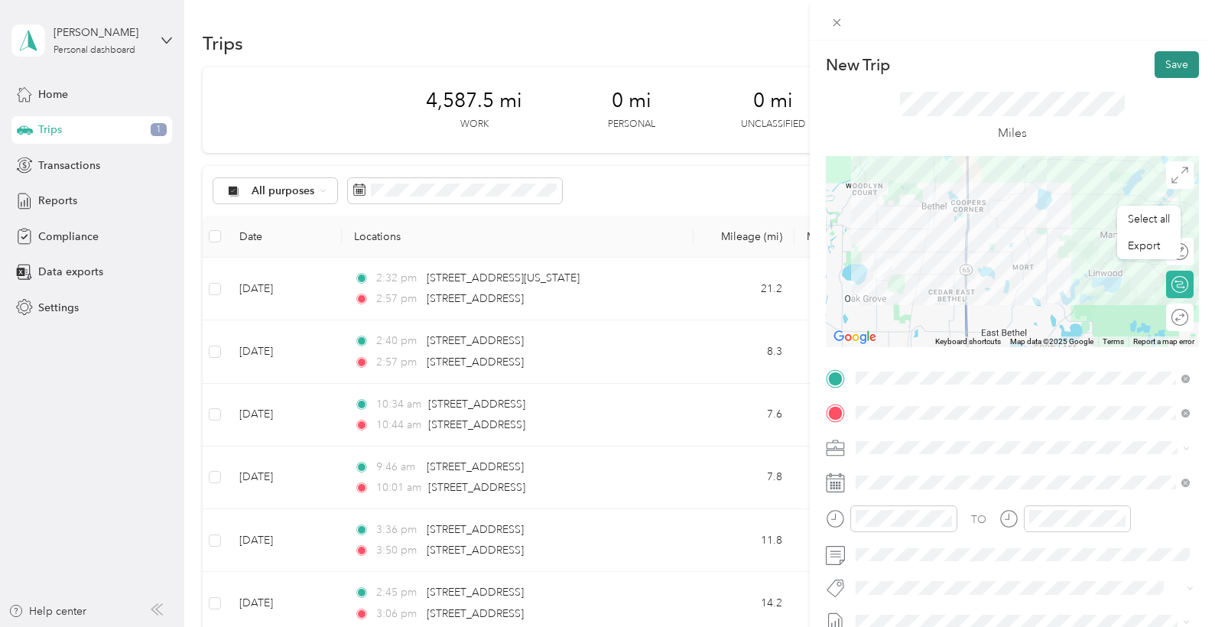
click at [1170, 60] on button "Save" at bounding box center [1177, 64] width 44 height 27
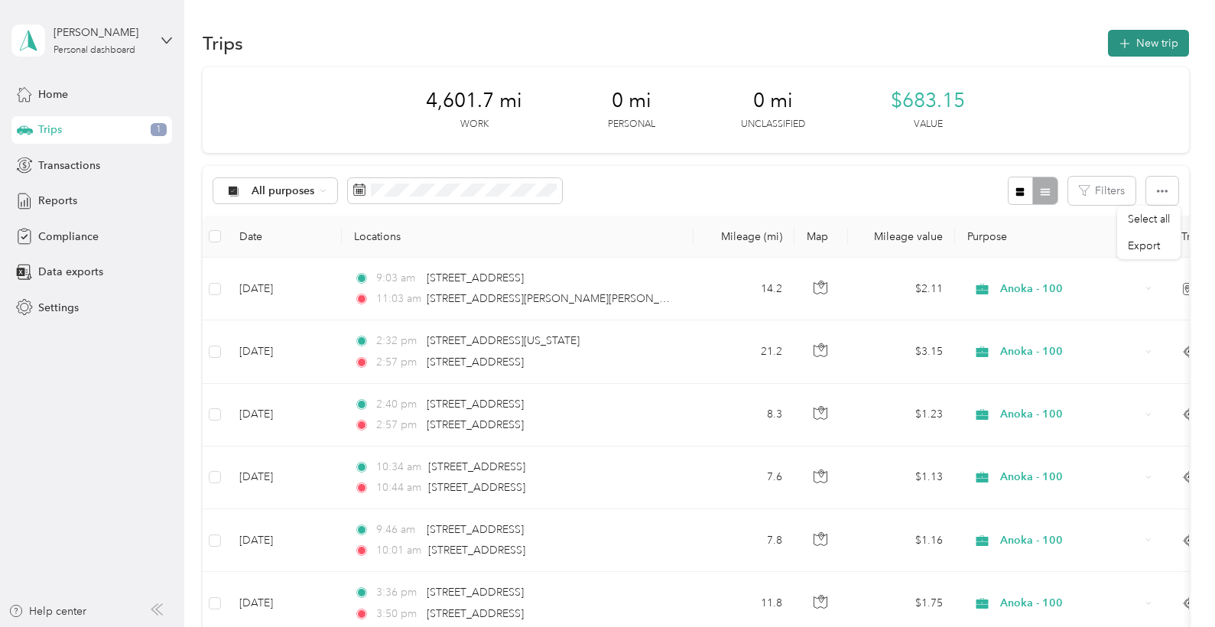
click at [1155, 49] on button "New trip" at bounding box center [1148, 43] width 81 height 27
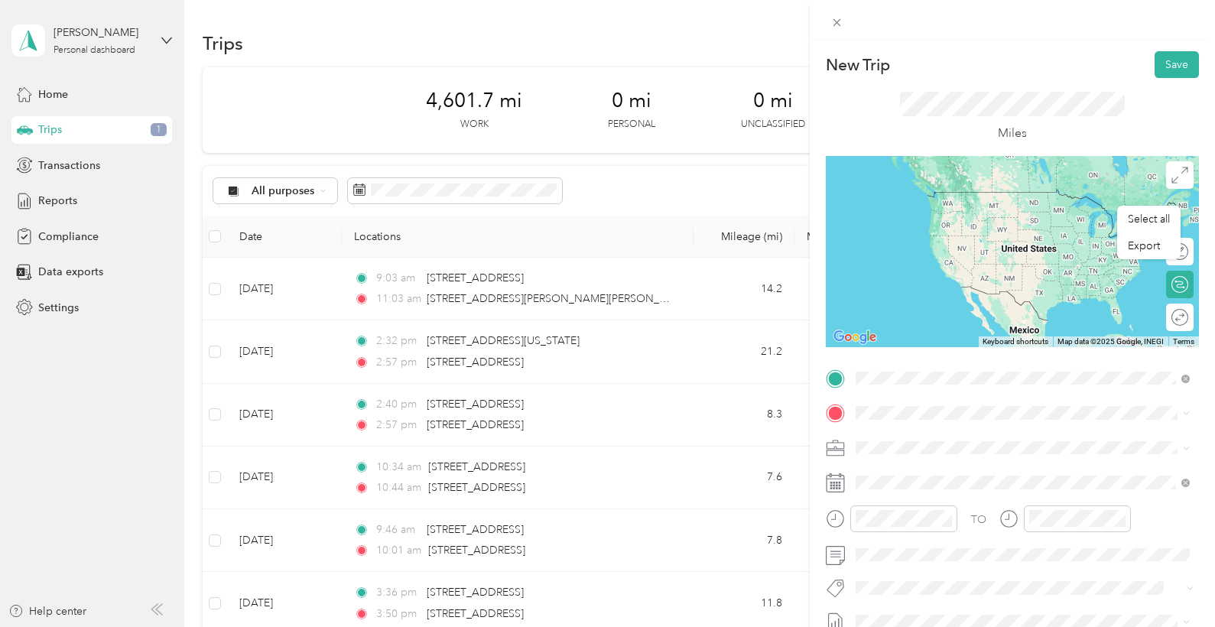
click at [955, 483] on span "[STREET_ADDRESS][US_STATE]" at bounding box center [961, 490] width 153 height 14
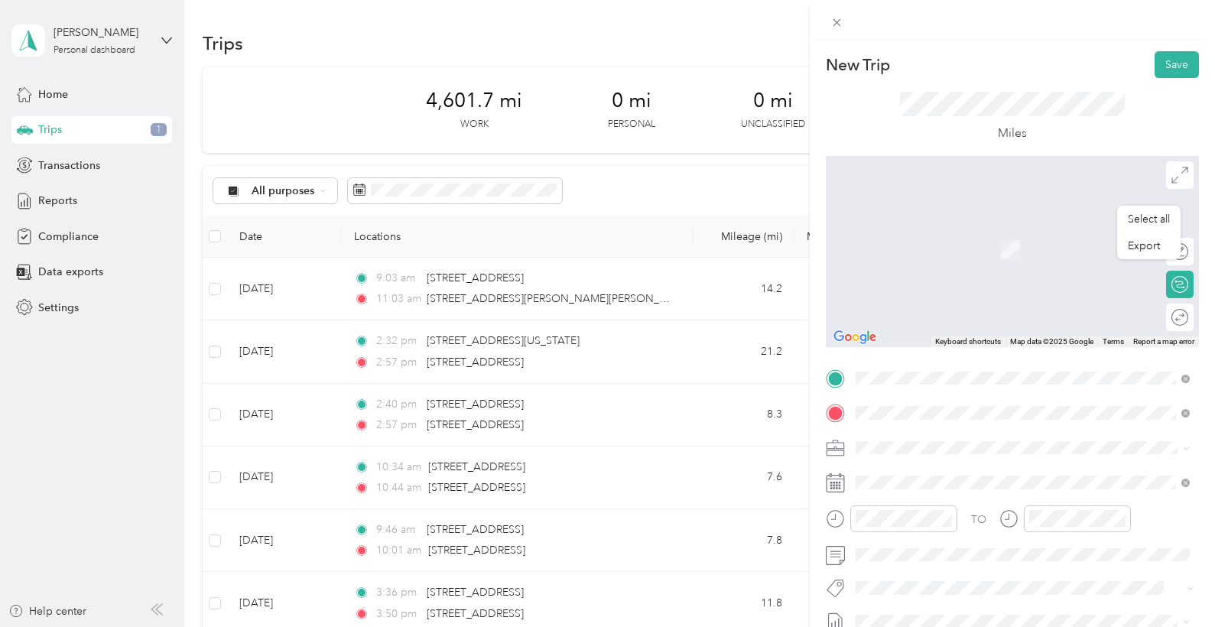
click at [989, 228] on span "[STREET_ADDRESS][US_STATE]" at bounding box center [961, 227] width 153 height 14
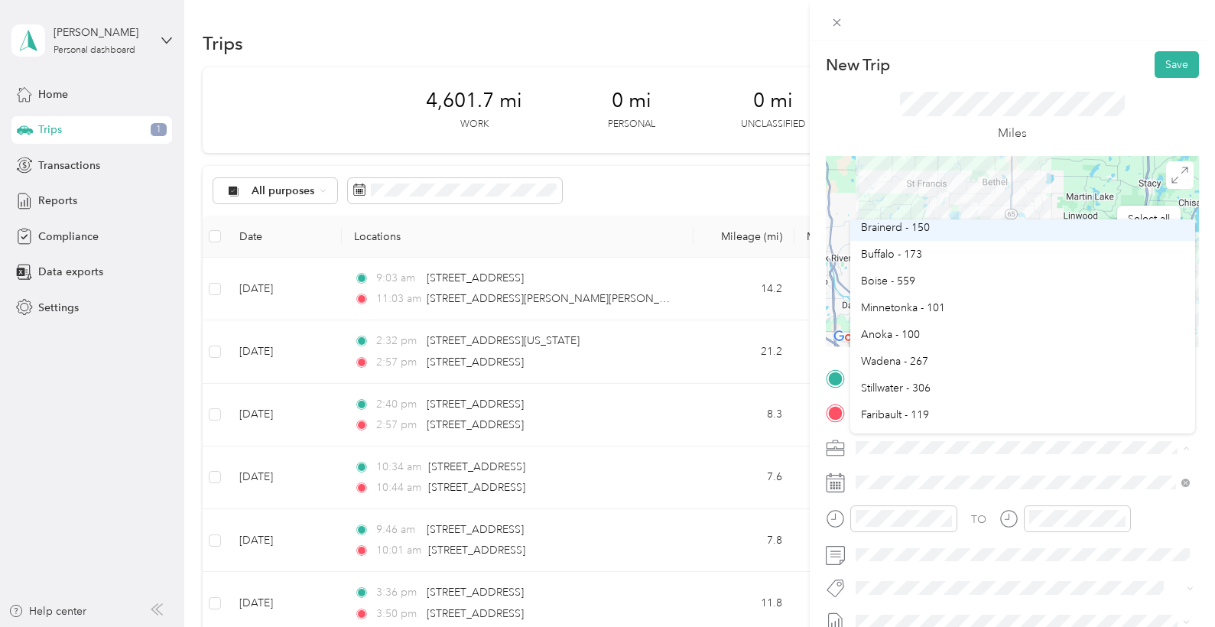
scroll to position [582, 0]
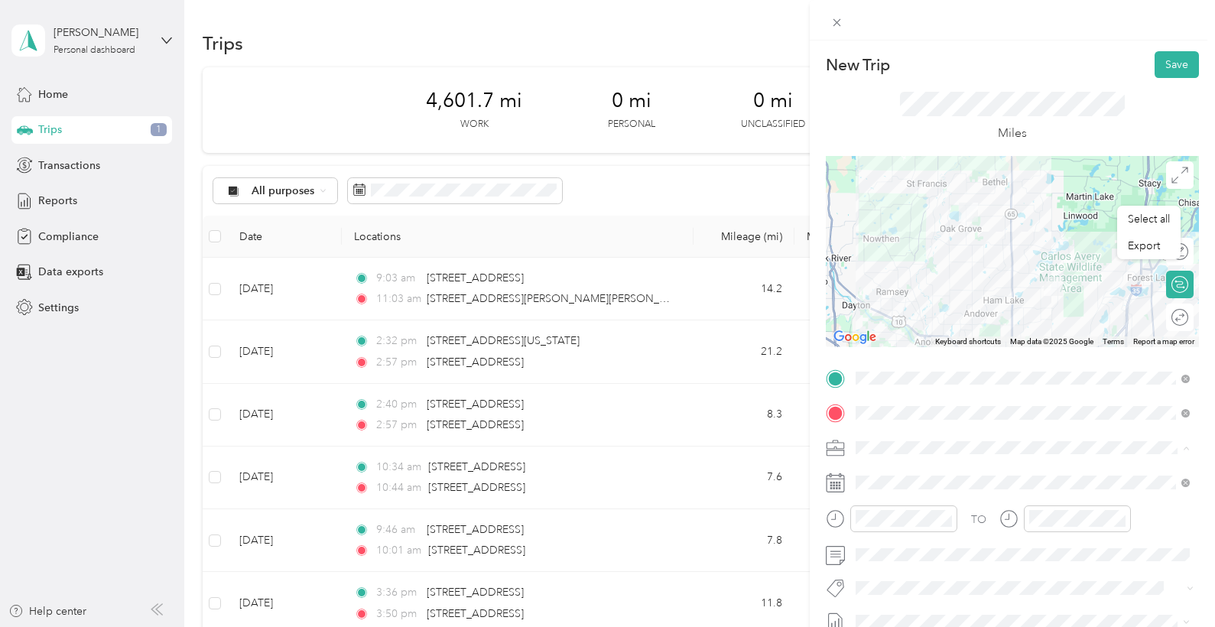
click at [898, 320] on span "Anoka - 100" at bounding box center [890, 320] width 59 height 13
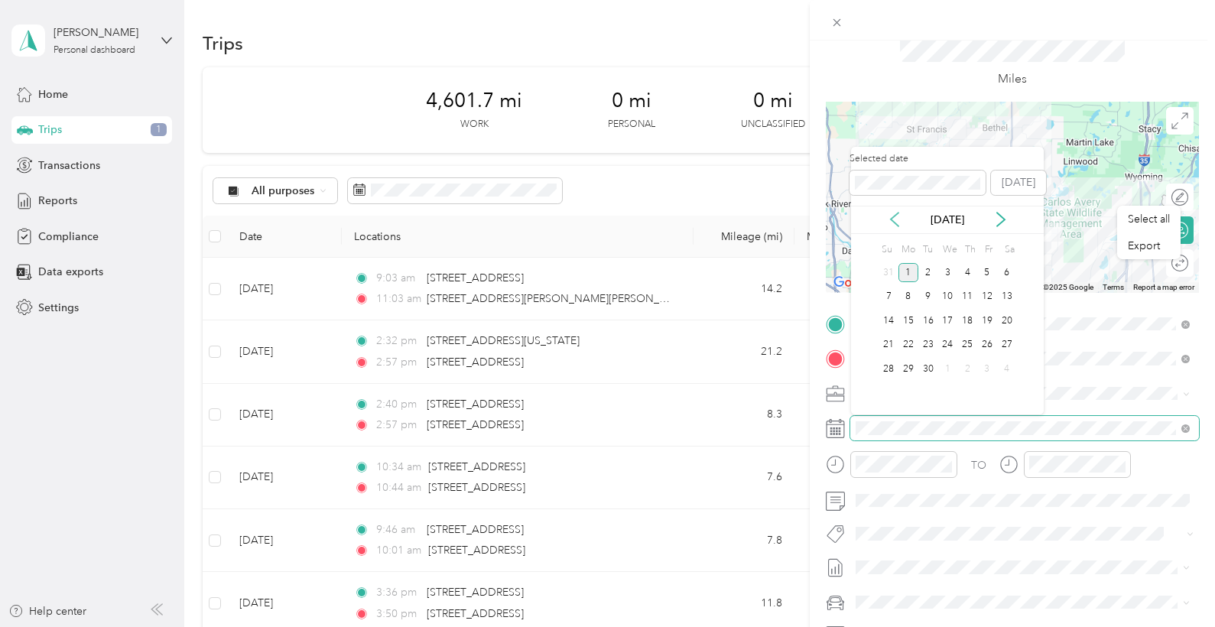
scroll to position [0, 0]
click at [893, 214] on icon at bounding box center [893, 219] width 15 height 15
click at [929, 369] on div "26" at bounding box center [928, 368] width 20 height 19
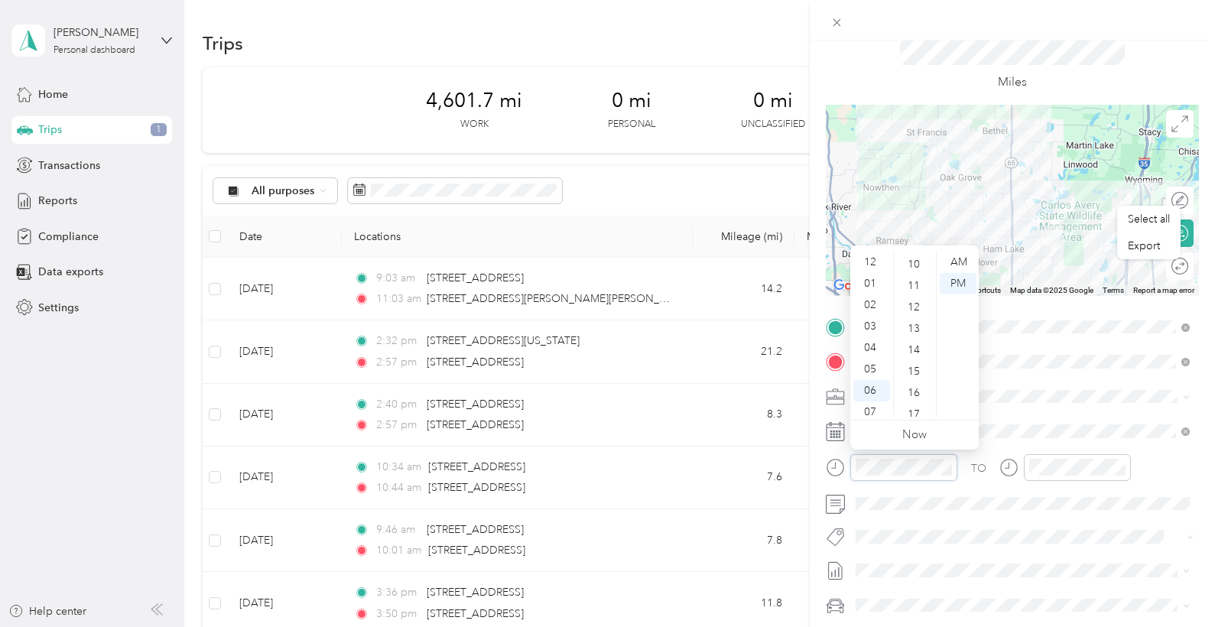
scroll to position [2, 0]
click at [871, 324] on div "03" at bounding box center [872, 324] width 37 height 21
click at [874, 316] on div "03" at bounding box center [872, 318] width 37 height 21
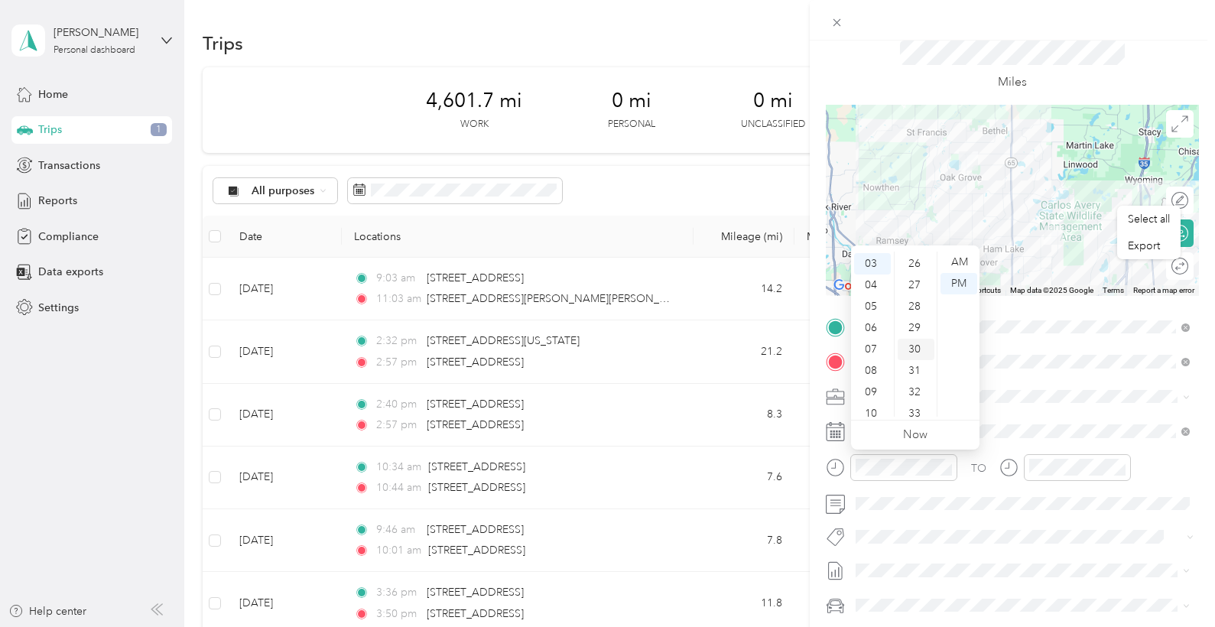
click at [916, 350] on div "30" at bounding box center [916, 349] width 37 height 21
click at [873, 298] on div "03" at bounding box center [872, 294] width 37 height 21
click at [911, 313] on div "30" at bounding box center [915, 301] width 37 height 21
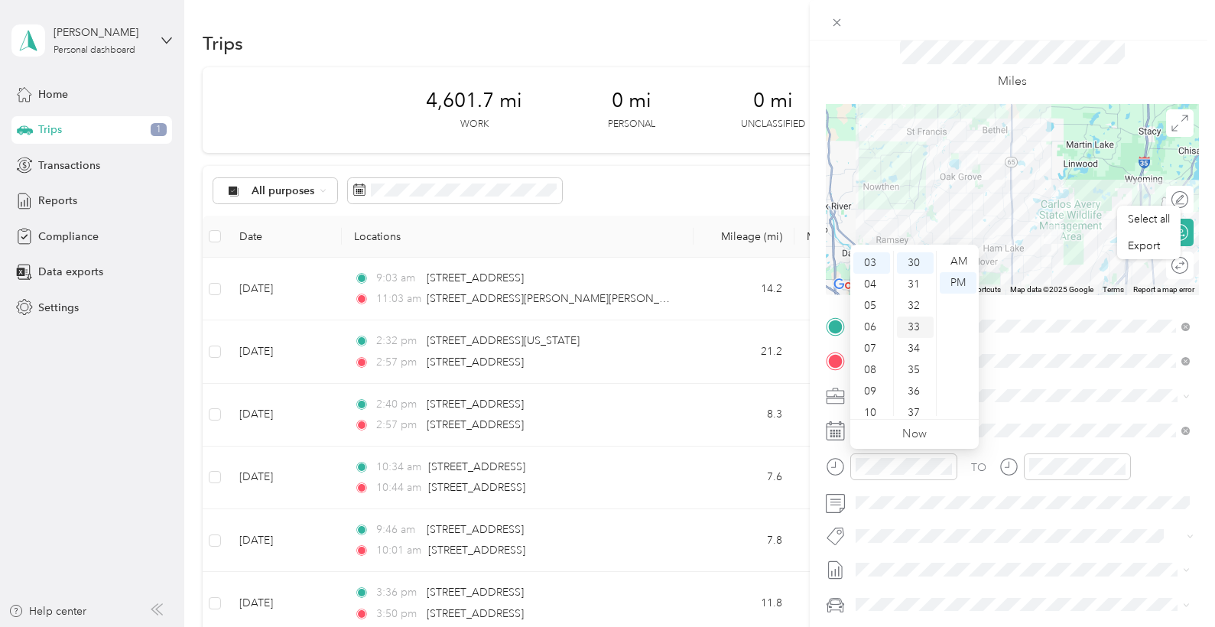
scroll to position [0, 0]
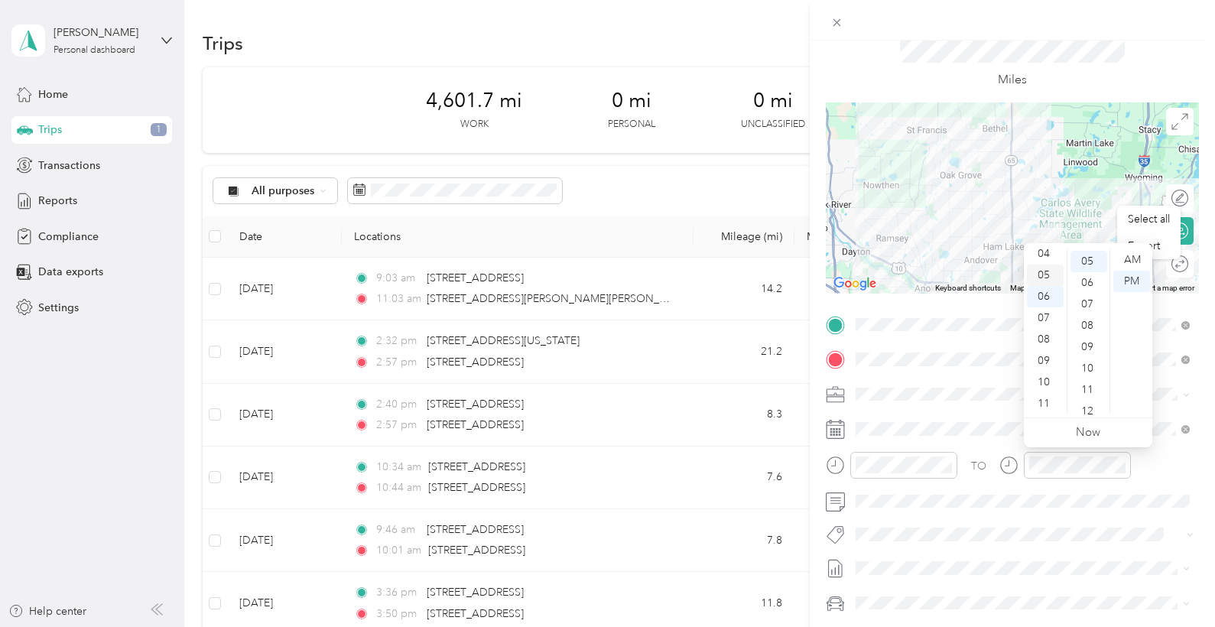
click at [1049, 278] on div "05" at bounding box center [1045, 275] width 37 height 21
click at [1023, 524] on span at bounding box center [1025, 534] width 349 height 21
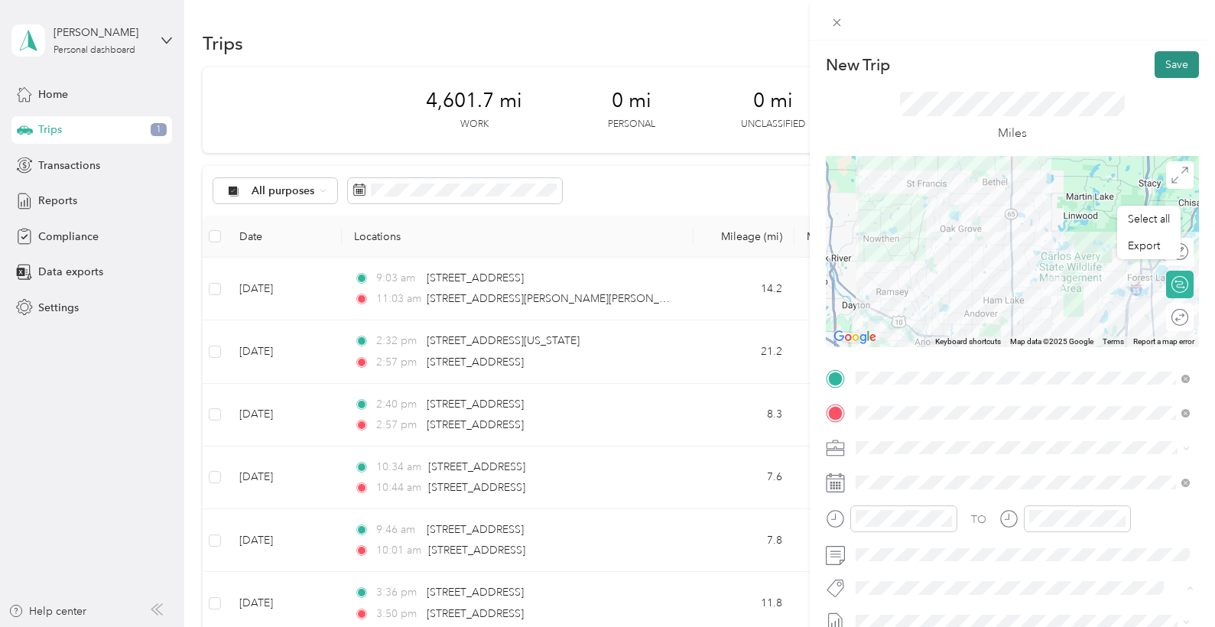
click at [1175, 64] on button "Save" at bounding box center [1177, 64] width 44 height 27
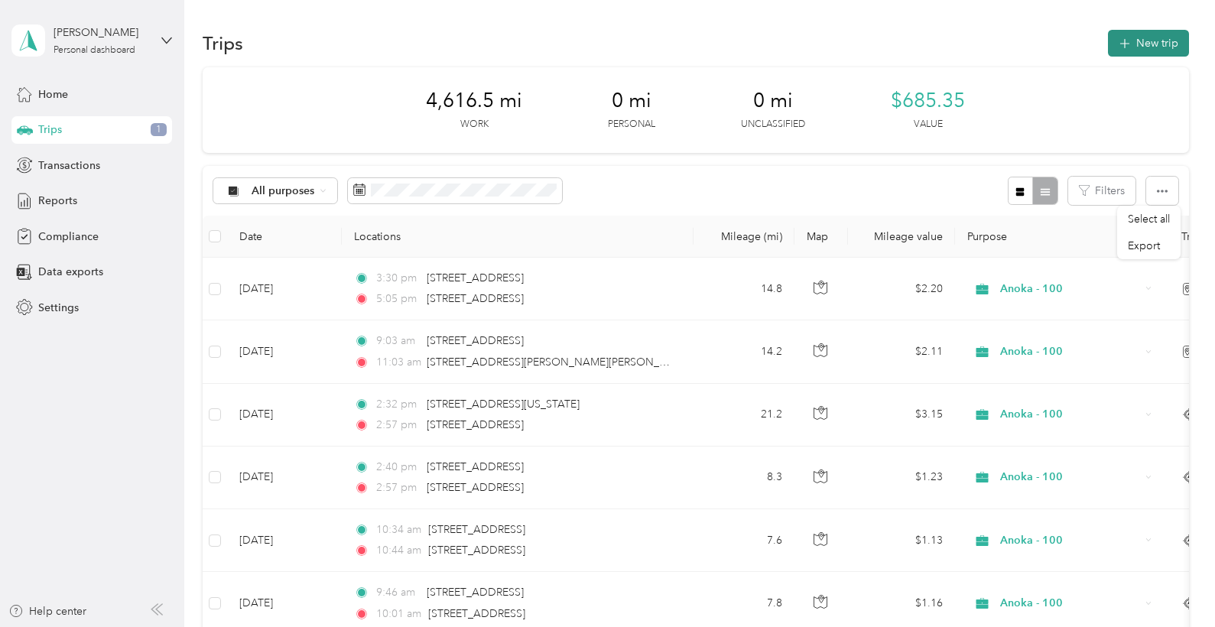
click at [1150, 43] on button "New trip" at bounding box center [1148, 43] width 81 height 27
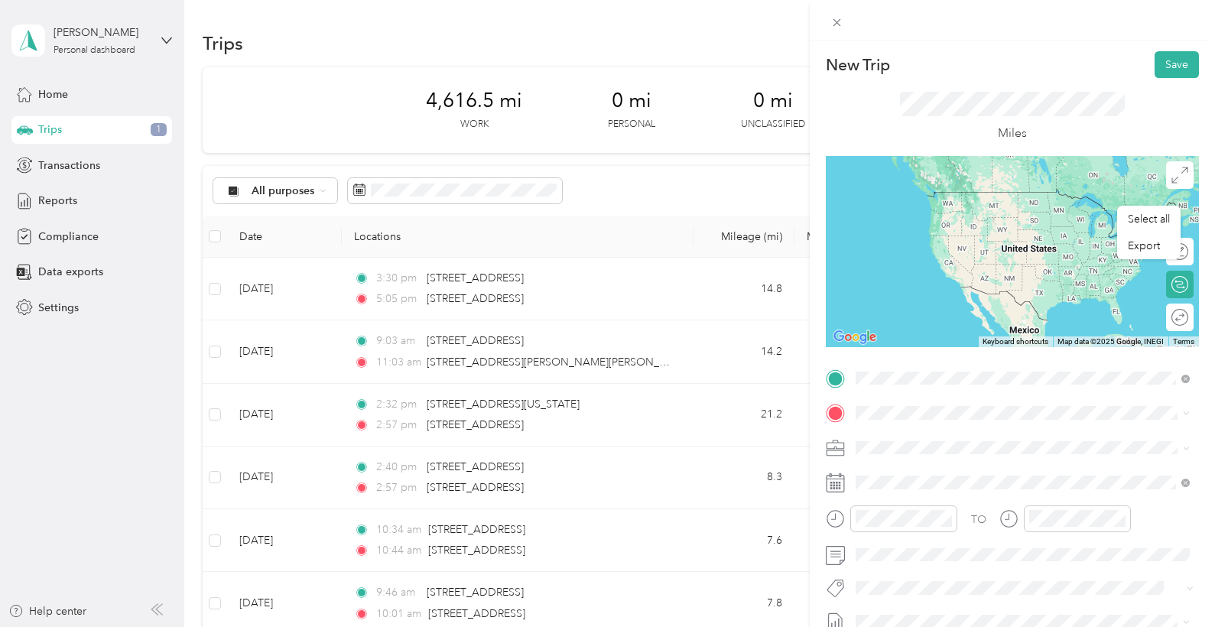
click at [823, 393] on form "New Trip Save This trip cannot be edited because it is either under review, app…" at bounding box center [1012, 393] width 405 height 685
click at [812, 348] on form "New Trip Save This trip cannot be edited because it is either under review, app…" at bounding box center [1012, 393] width 405 height 685
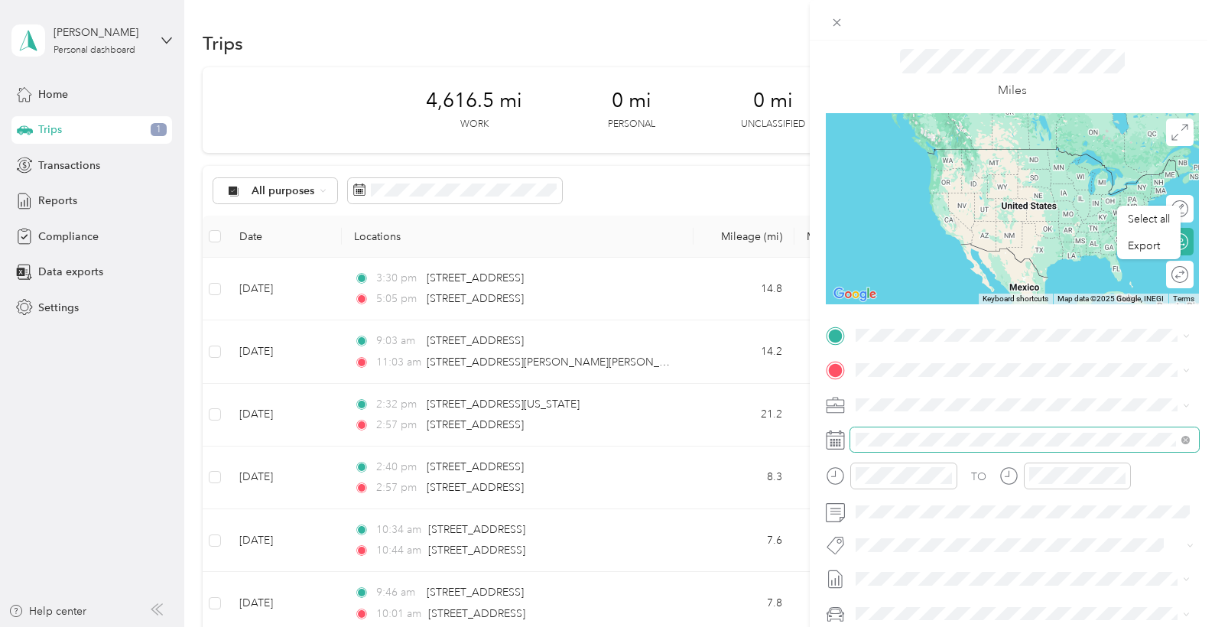
scroll to position [39, 0]
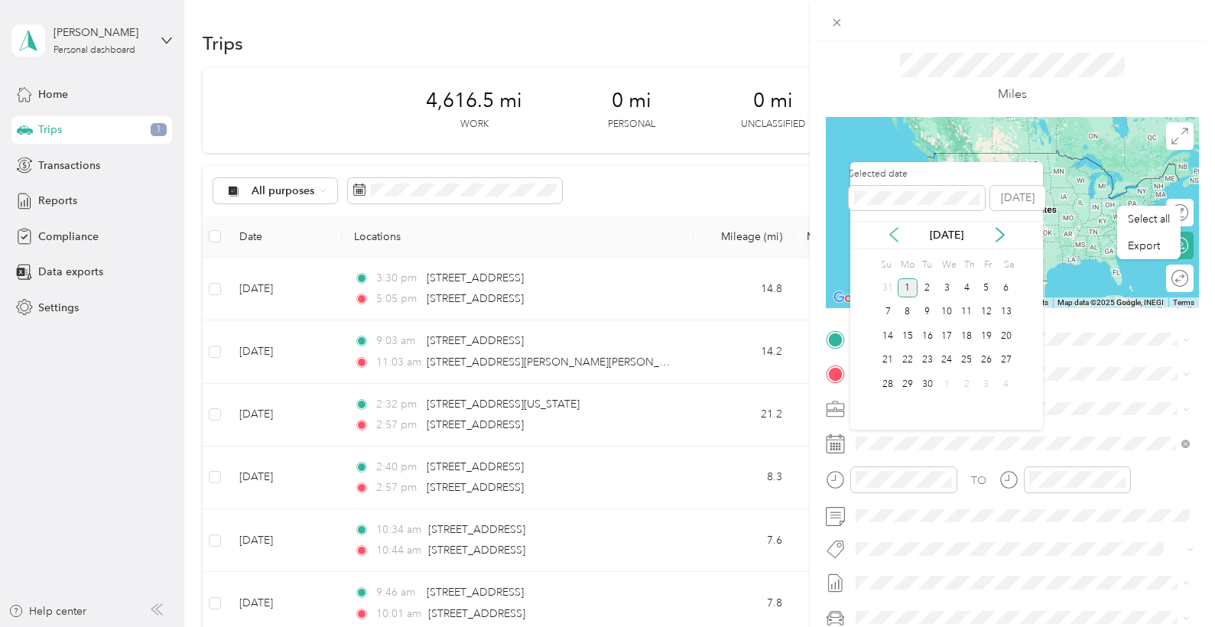
click at [896, 229] on icon at bounding box center [894, 235] width 8 height 14
click at [931, 379] on div "26" at bounding box center [928, 384] width 20 height 19
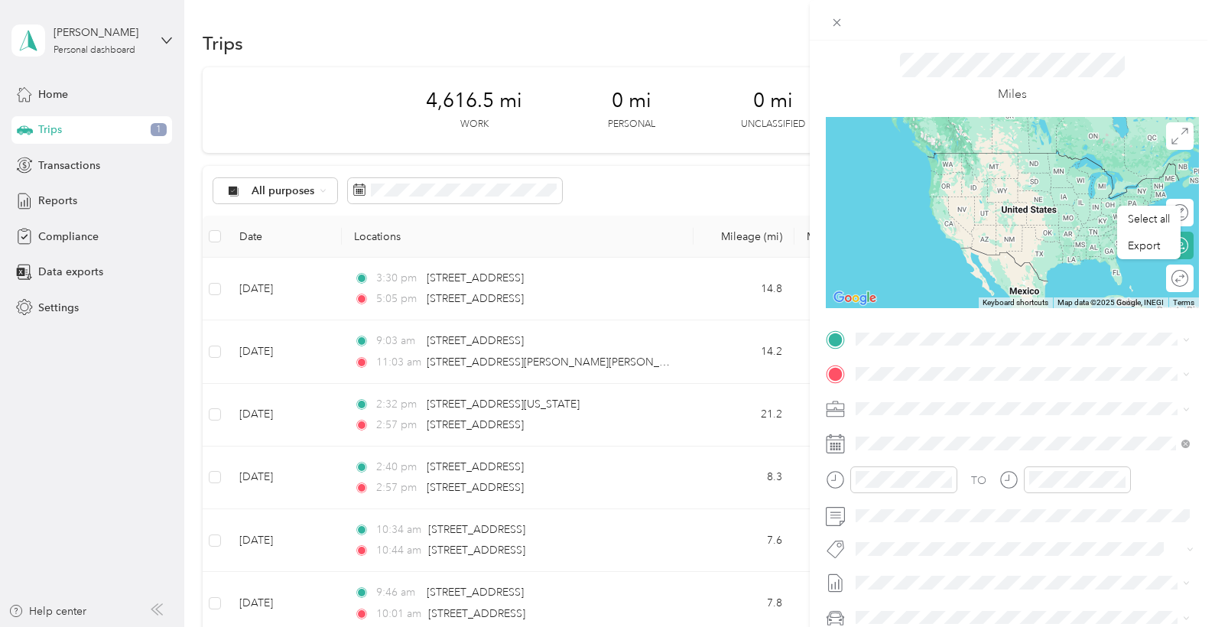
click at [841, 480] on icon at bounding box center [835, 479] width 19 height 19
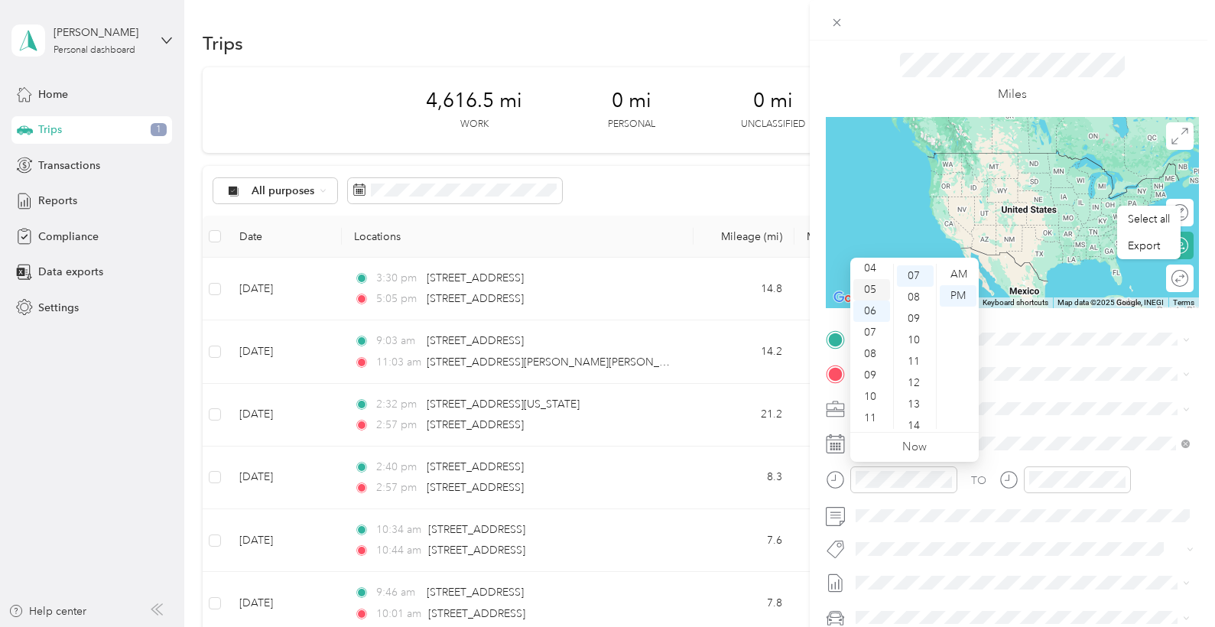
click at [873, 284] on div "05" at bounding box center [872, 289] width 37 height 21
click at [914, 293] on div "05" at bounding box center [915, 297] width 37 height 21
click at [1067, 389] on div "TO Add photo" at bounding box center [1012, 511] width 373 height 369
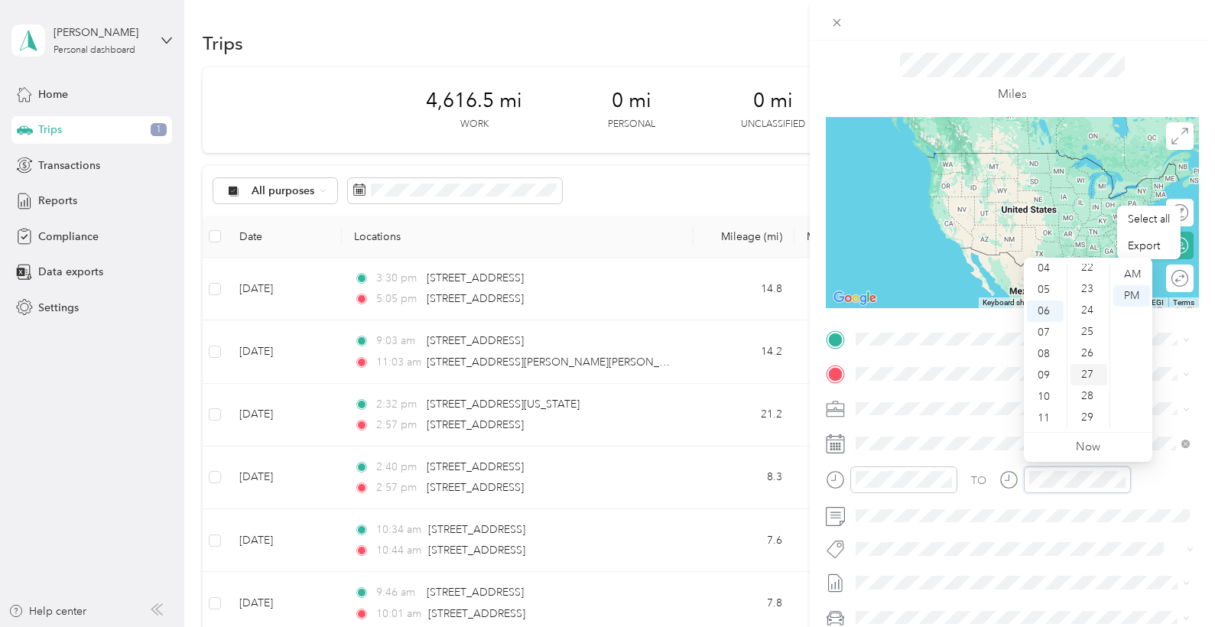
scroll to position [569, 0]
click at [1089, 327] on div "30" at bounding box center [1089, 316] width 37 height 21
click at [993, 324] on div "New Trip Save This trip cannot be edited because it is either under review, app…" at bounding box center [1012, 354] width 373 height 685
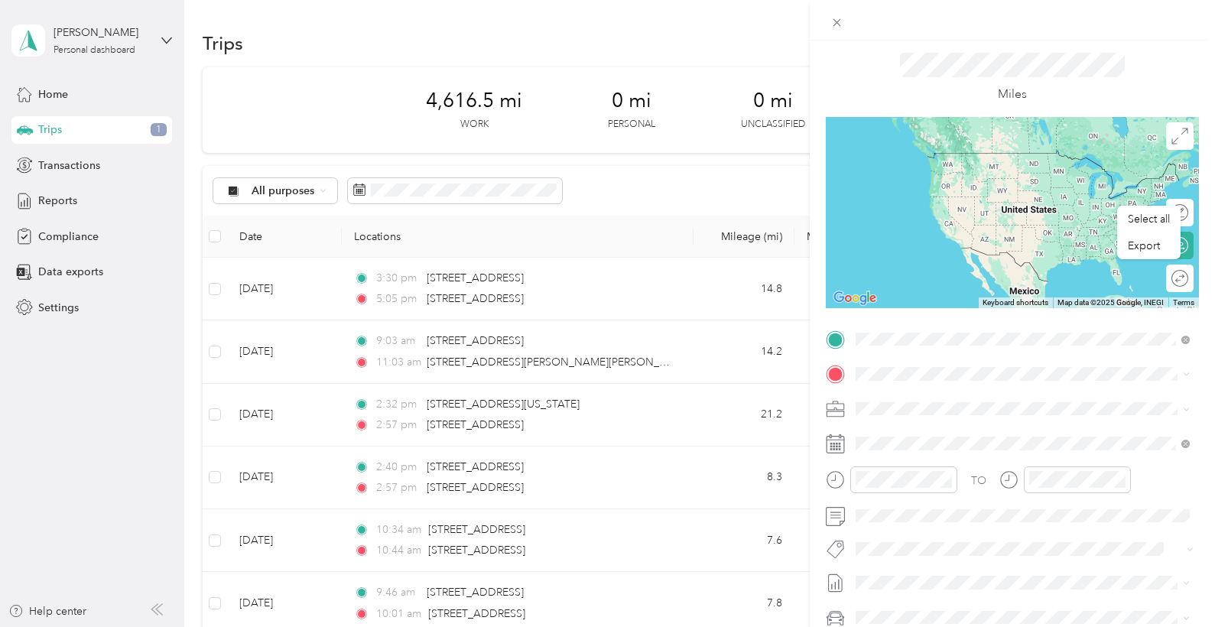
click at [928, 398] on span "[STREET_ADDRESS][US_STATE]" at bounding box center [961, 394] width 153 height 14
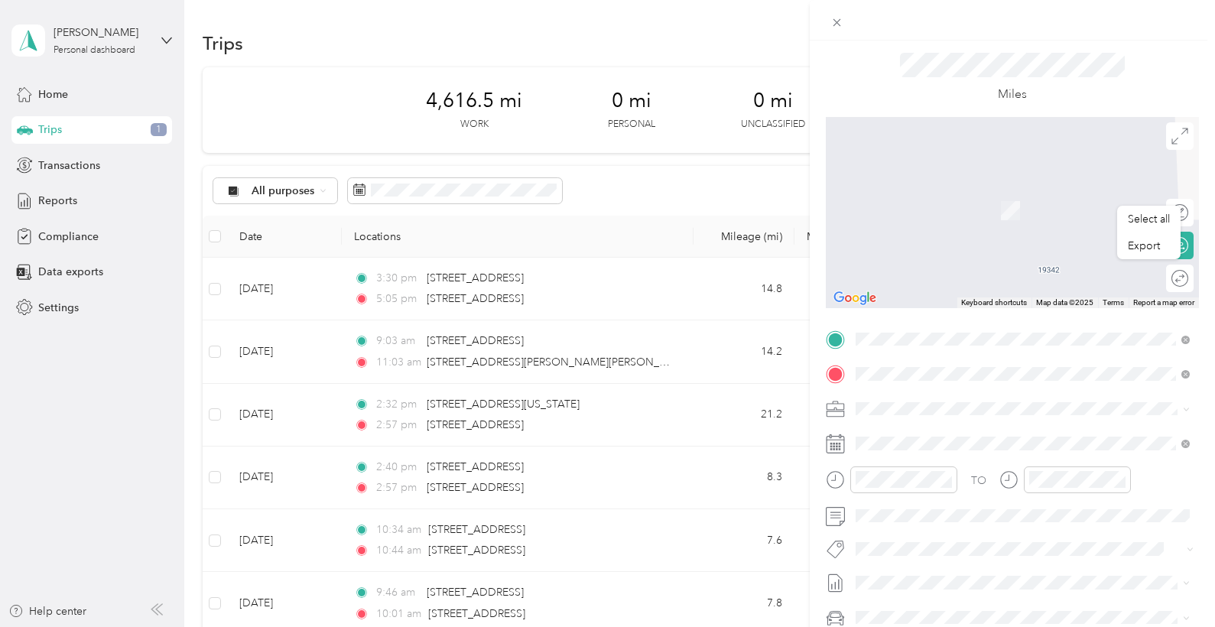
click at [932, 482] on span "[STREET_ADDRESS][US_STATE]" at bounding box center [961, 485] width 153 height 14
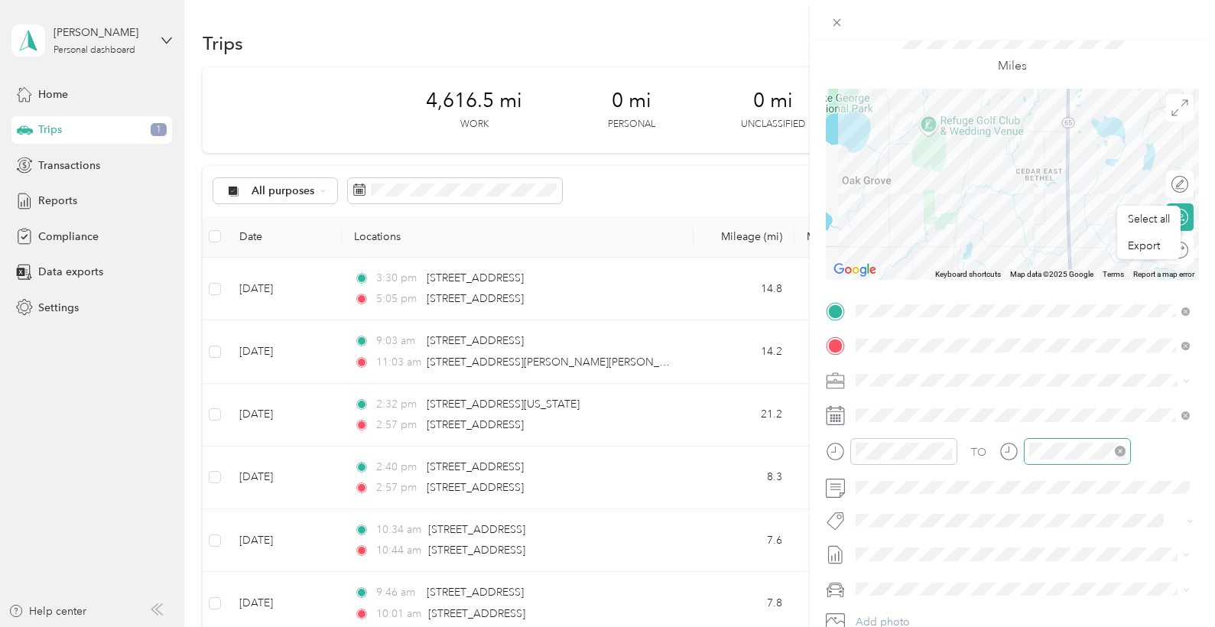
scroll to position [70, 0]
click at [1179, 376] on span at bounding box center [1184, 377] width 12 height 11
click at [1188, 378] on icon at bounding box center [1186, 378] width 7 height 7
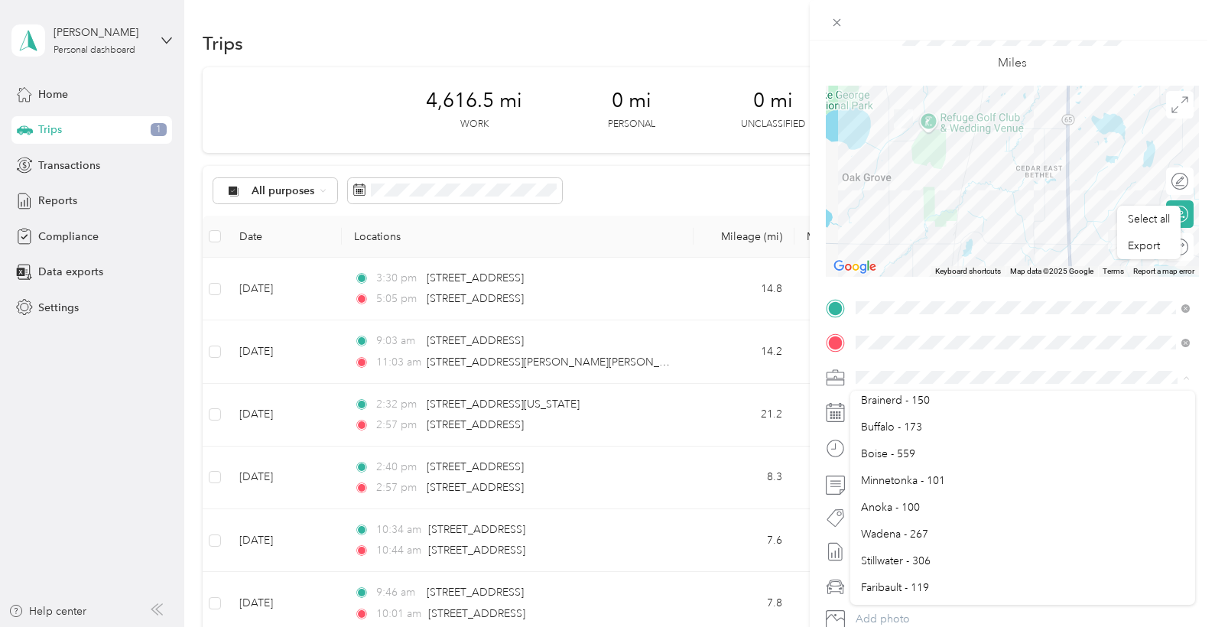
scroll to position [555, 0]
click at [893, 516] on span "Anoka - 100" at bounding box center [890, 518] width 59 height 13
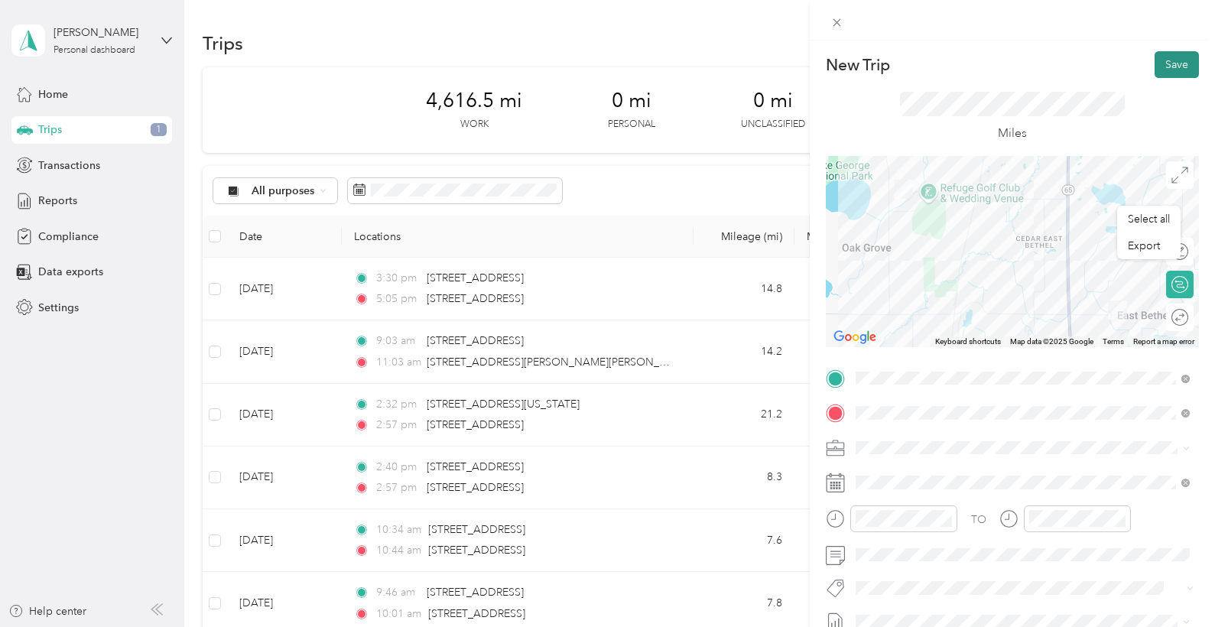
scroll to position [0, 0]
click at [1166, 65] on button "Save" at bounding box center [1177, 64] width 44 height 27
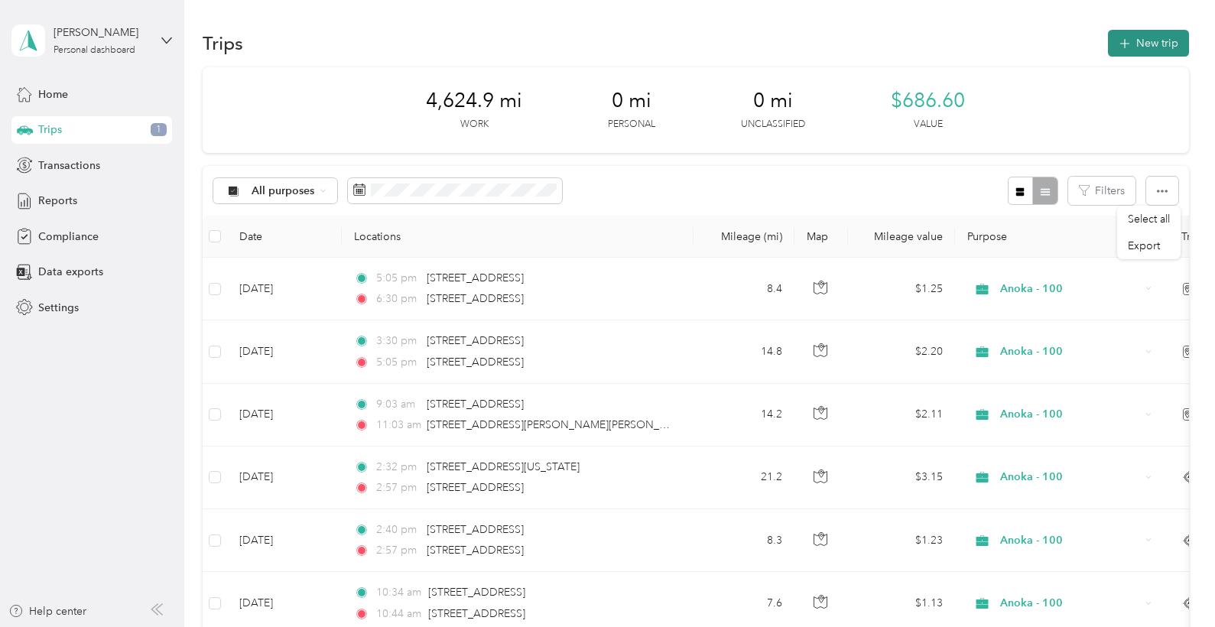
click at [1173, 48] on button "New trip" at bounding box center [1148, 43] width 81 height 27
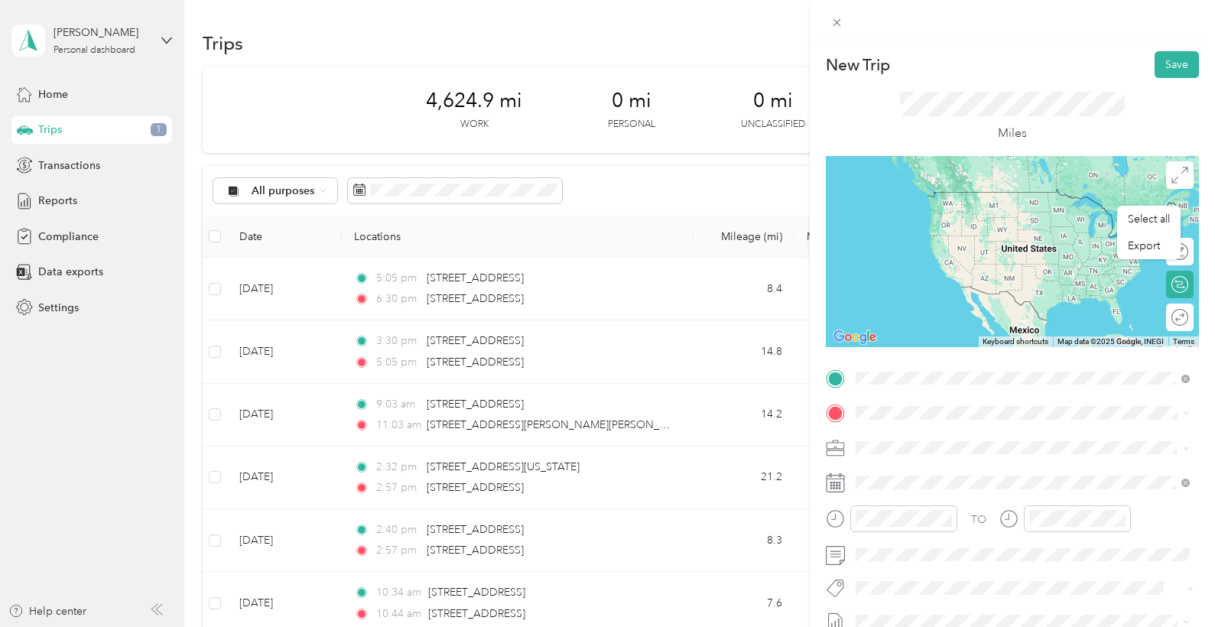
click at [929, 485] on span "[STREET_ADDRESS][US_STATE]" at bounding box center [961, 490] width 153 height 14
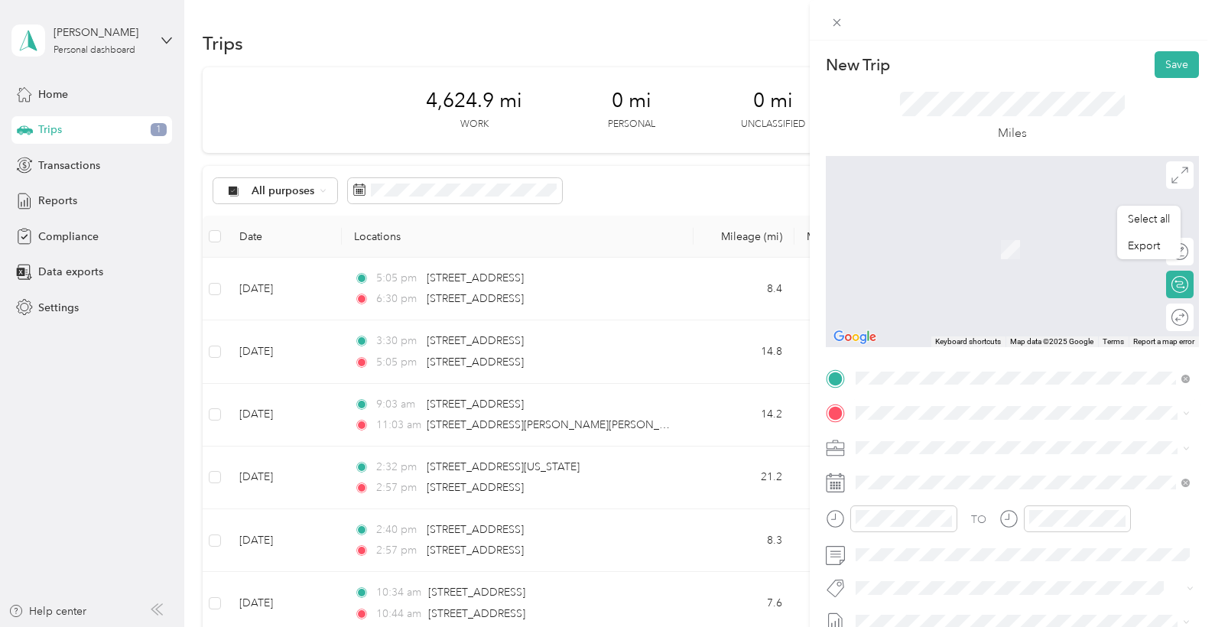
click at [963, 464] on span "[STREET_ADDRESS][US_STATE]" at bounding box center [961, 467] width 153 height 14
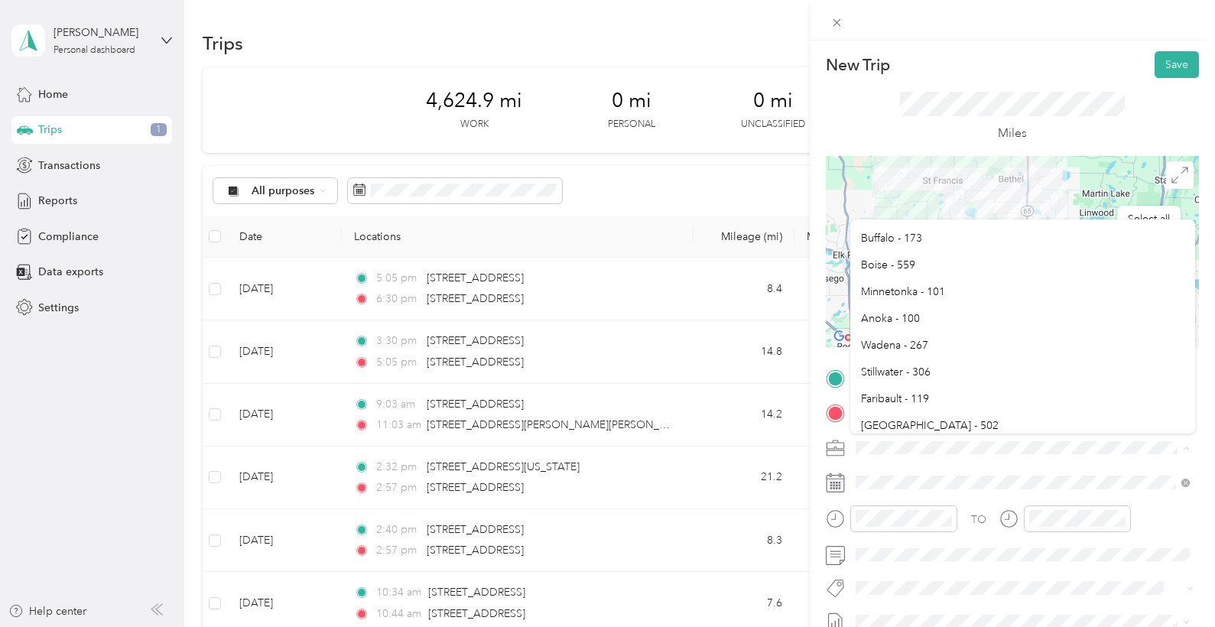
scroll to position [620, 0]
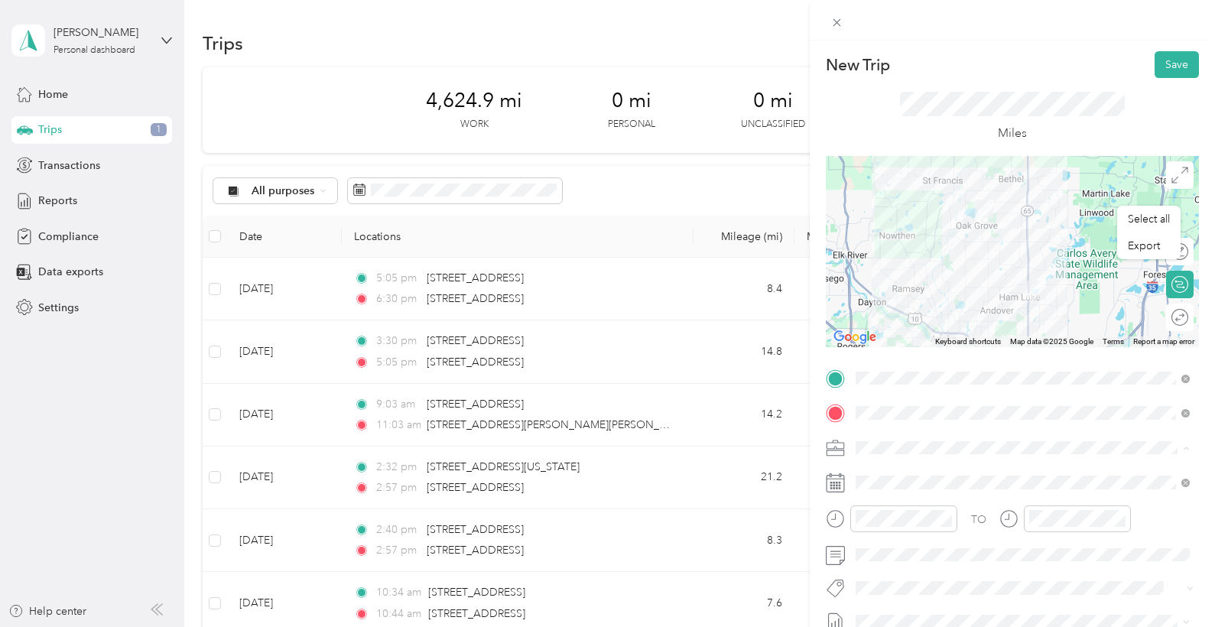
click at [884, 280] on span "Anoka - 100" at bounding box center [890, 282] width 59 height 13
click at [873, 334] on div "01" at bounding box center [872, 334] width 37 height 21
click at [874, 307] on div "01" at bounding box center [872, 308] width 37 height 21
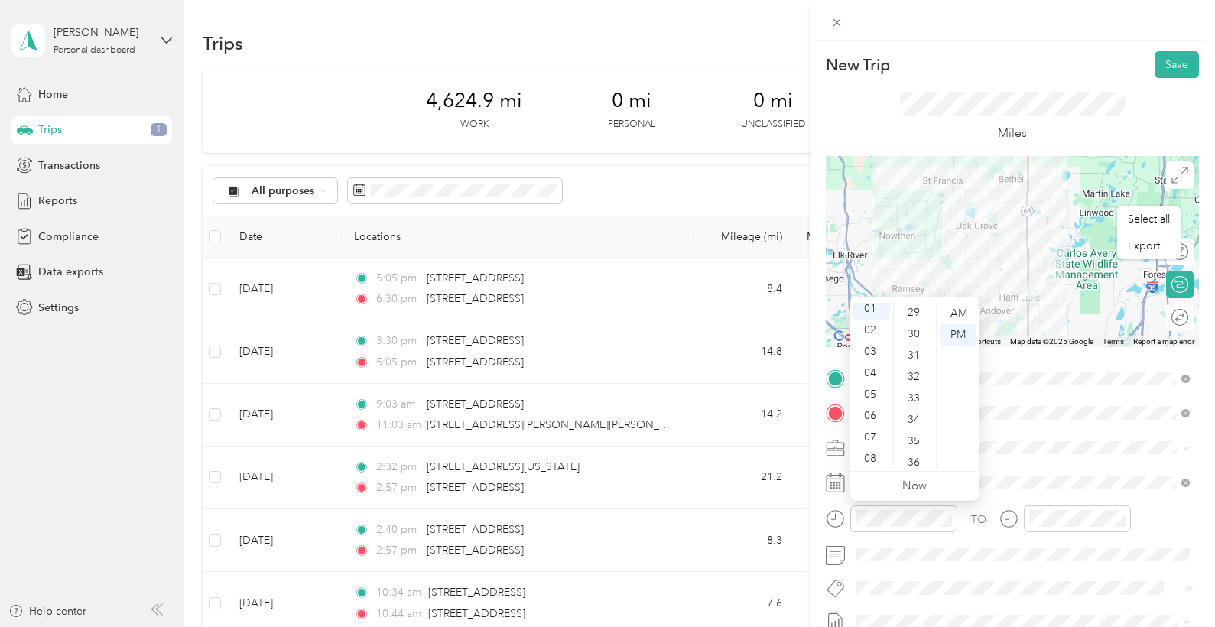
scroll to position [624, 0]
click at [915, 335] on div "30" at bounding box center [915, 331] width 37 height 21
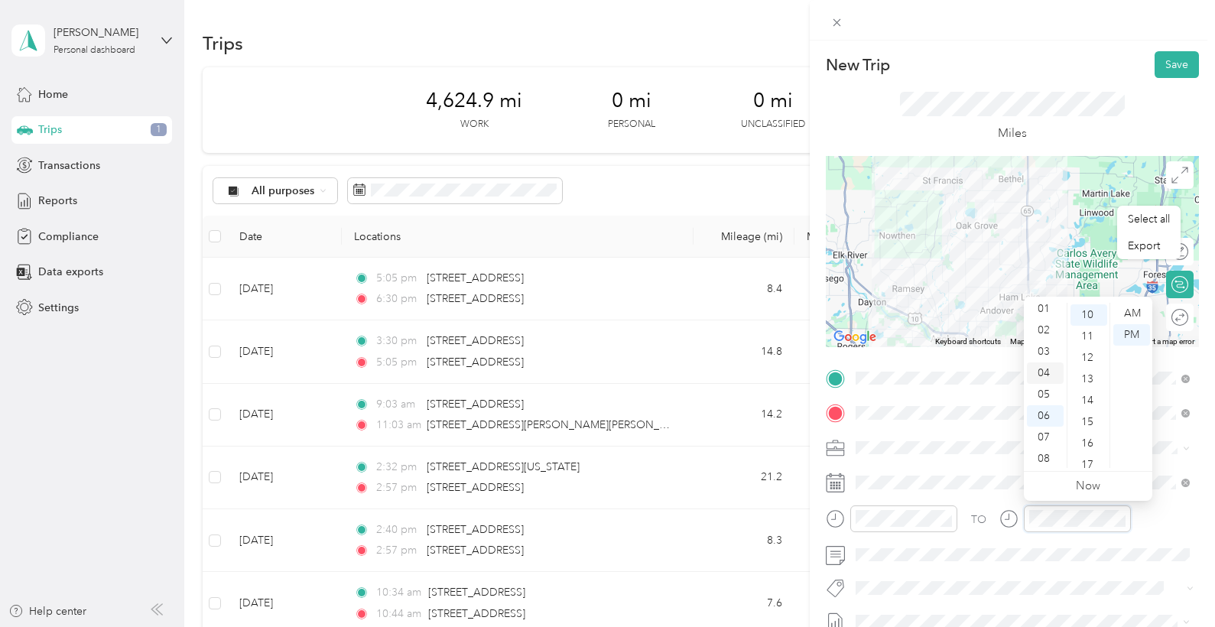
scroll to position [23, 0]
click at [1047, 350] on div "03" at bounding box center [1045, 354] width 37 height 21
click at [1088, 413] on div "30" at bounding box center [1089, 414] width 37 height 21
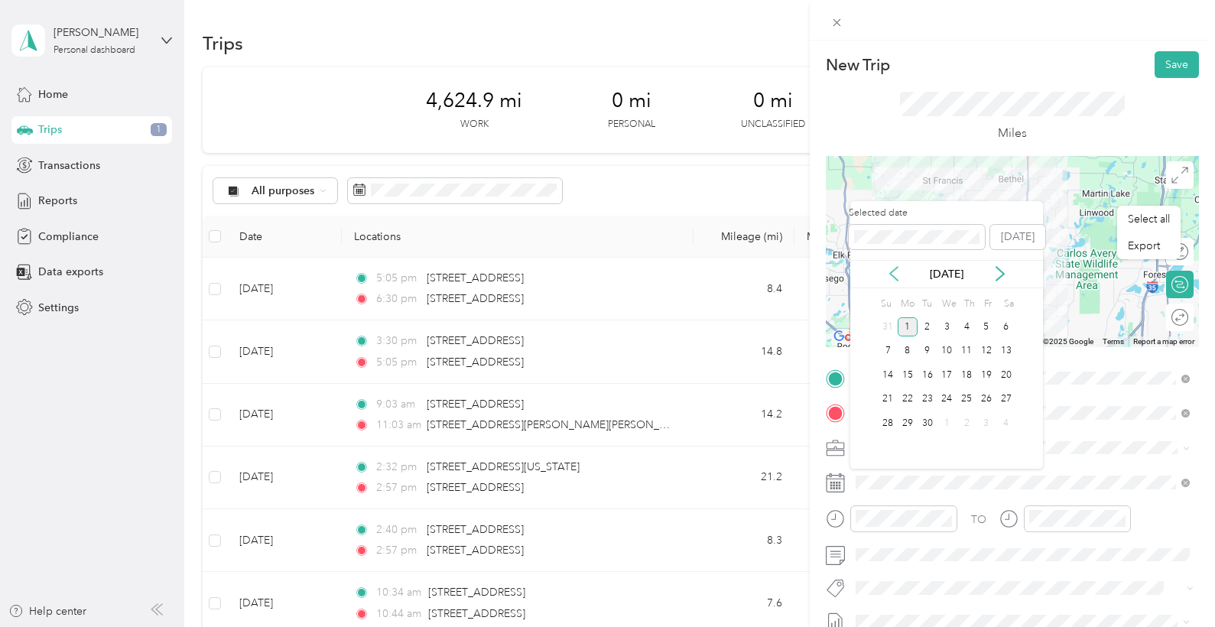
click at [896, 274] on icon at bounding box center [893, 273] width 15 height 15
click at [971, 421] on div "28" at bounding box center [967, 423] width 20 height 19
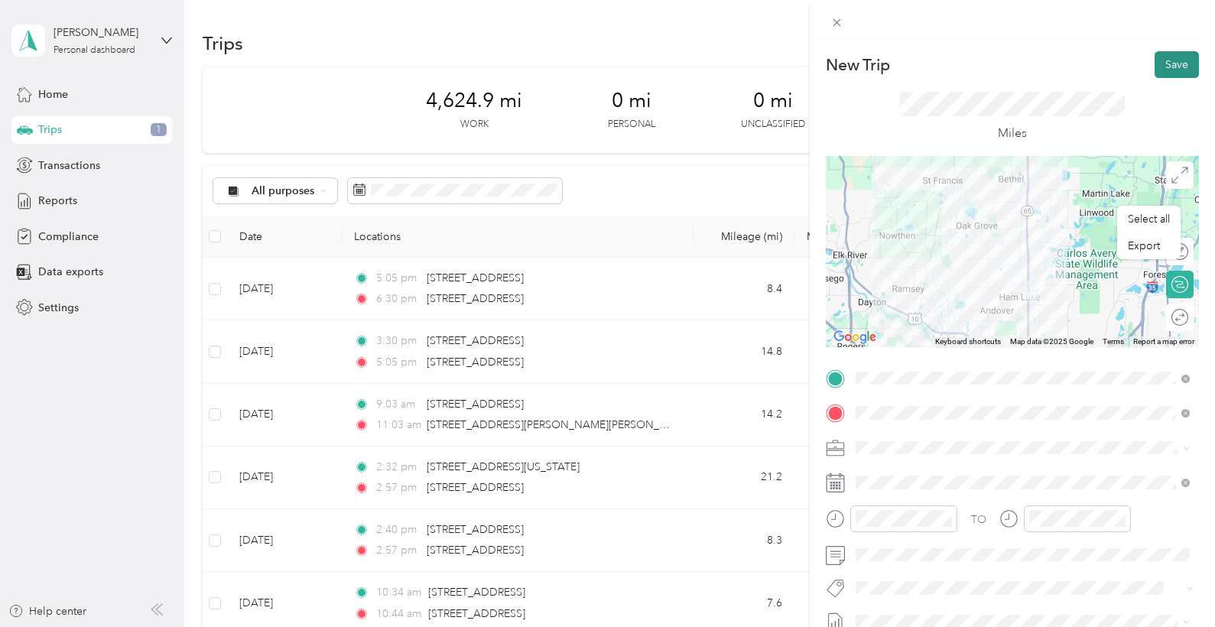
click at [1185, 63] on button "Save" at bounding box center [1177, 64] width 44 height 27
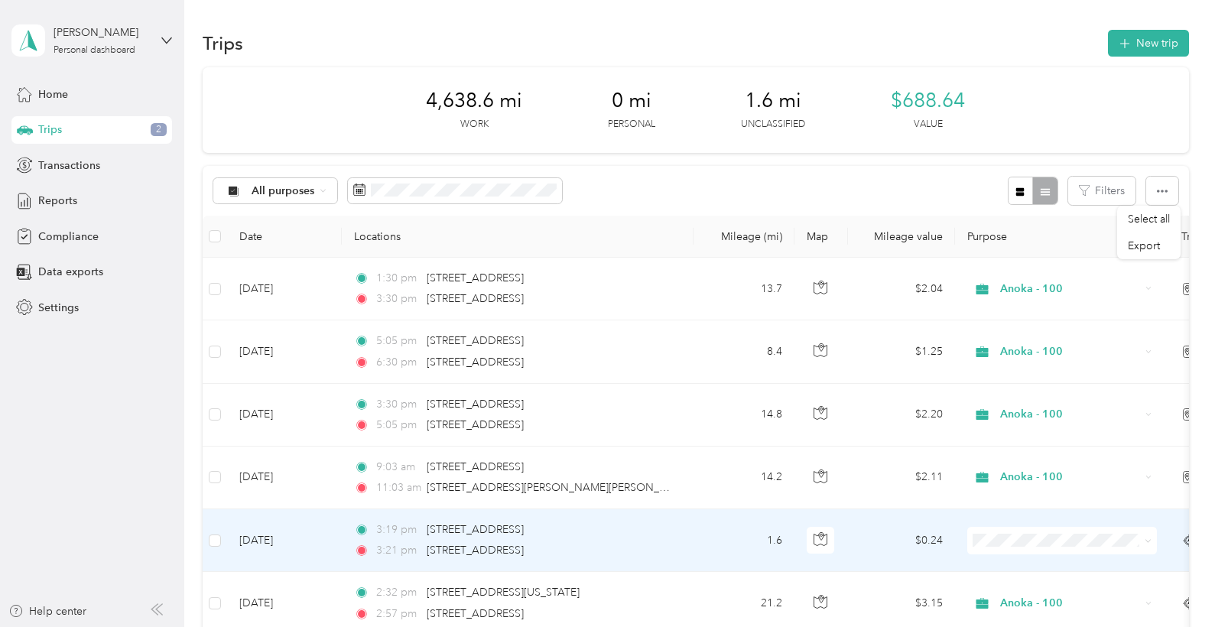
click at [1147, 538] on icon at bounding box center [1148, 541] width 7 height 7
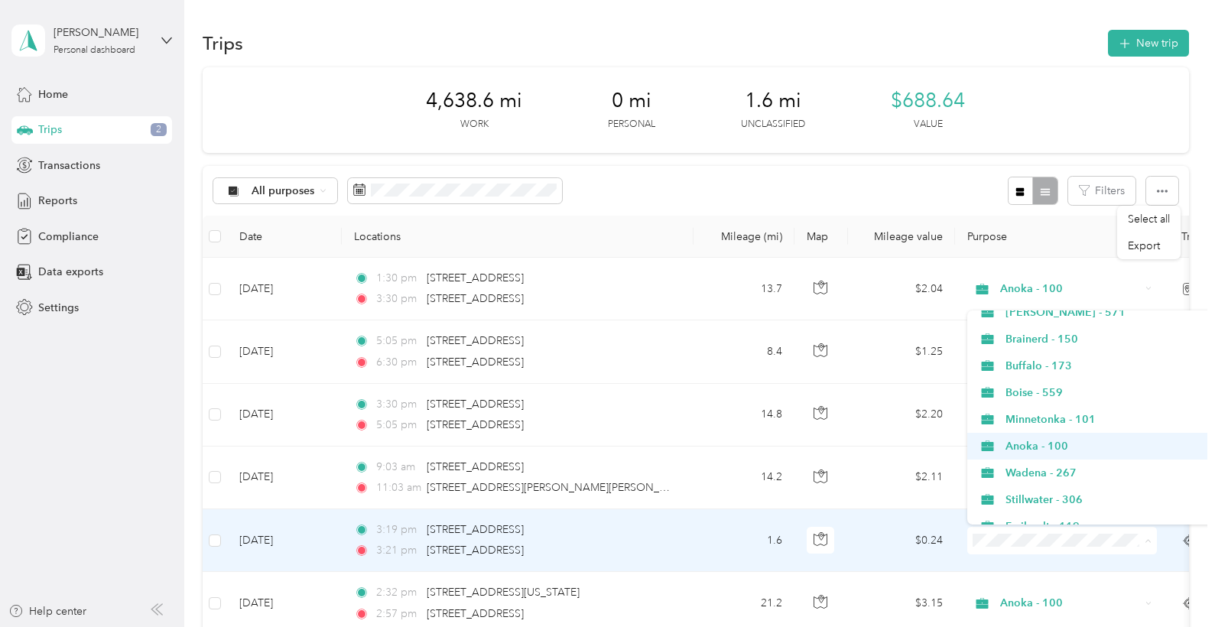
scroll to position [0, 1]
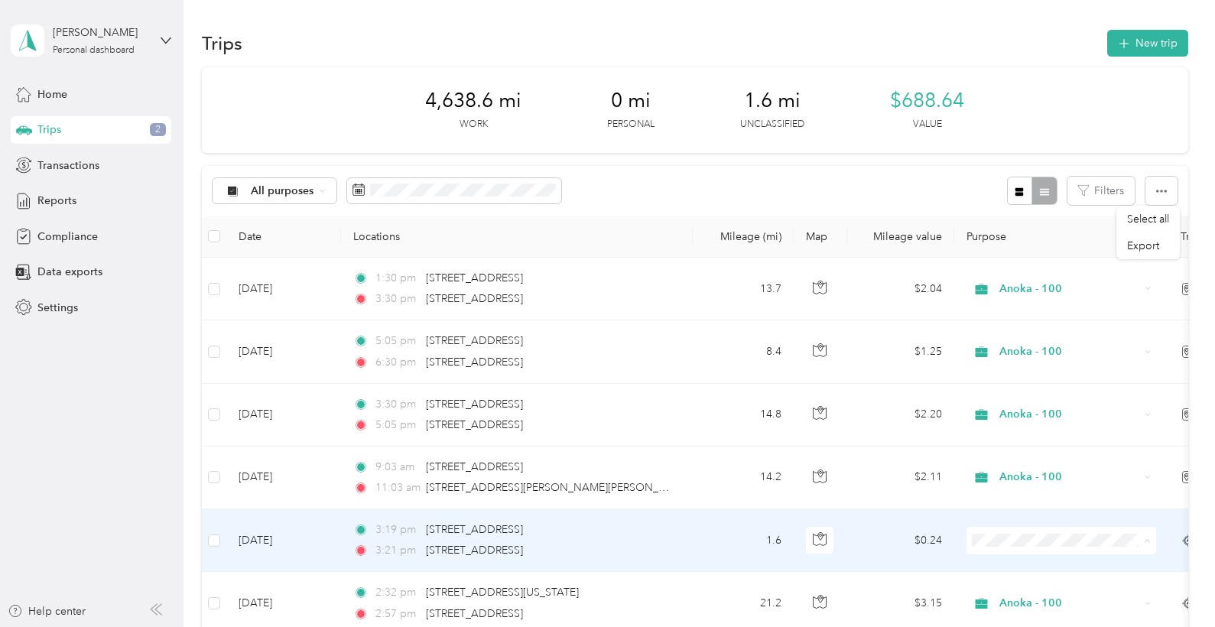
click at [1024, 443] on span "Anoka - 100" at bounding box center [1106, 446] width 202 height 16
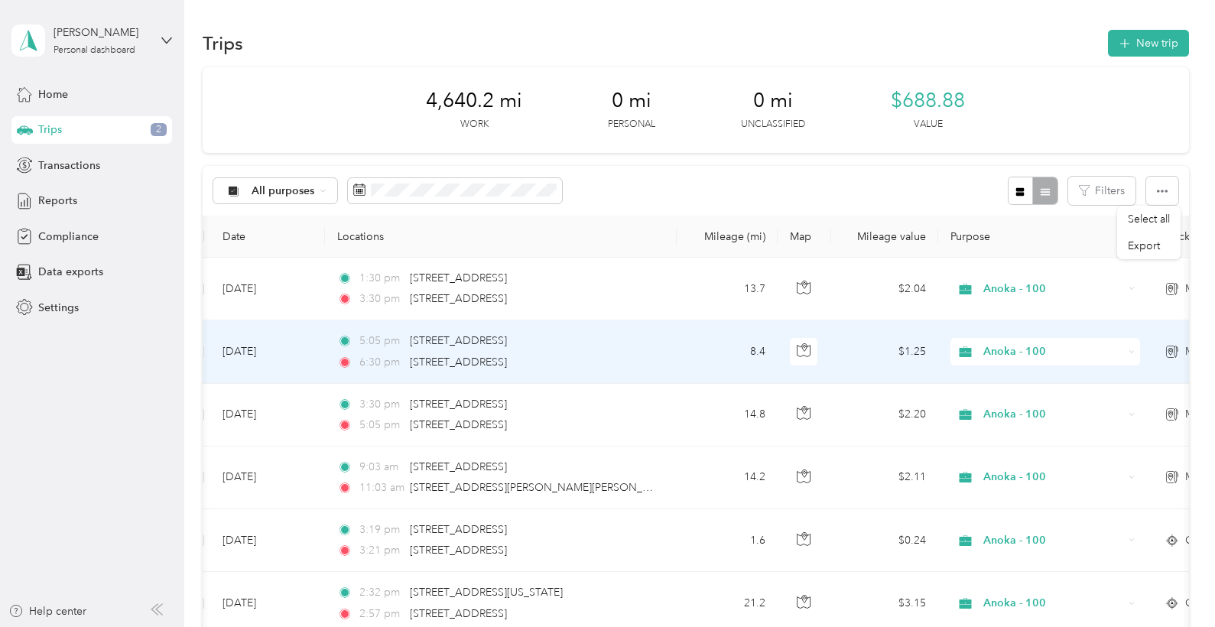
scroll to position [0, 0]
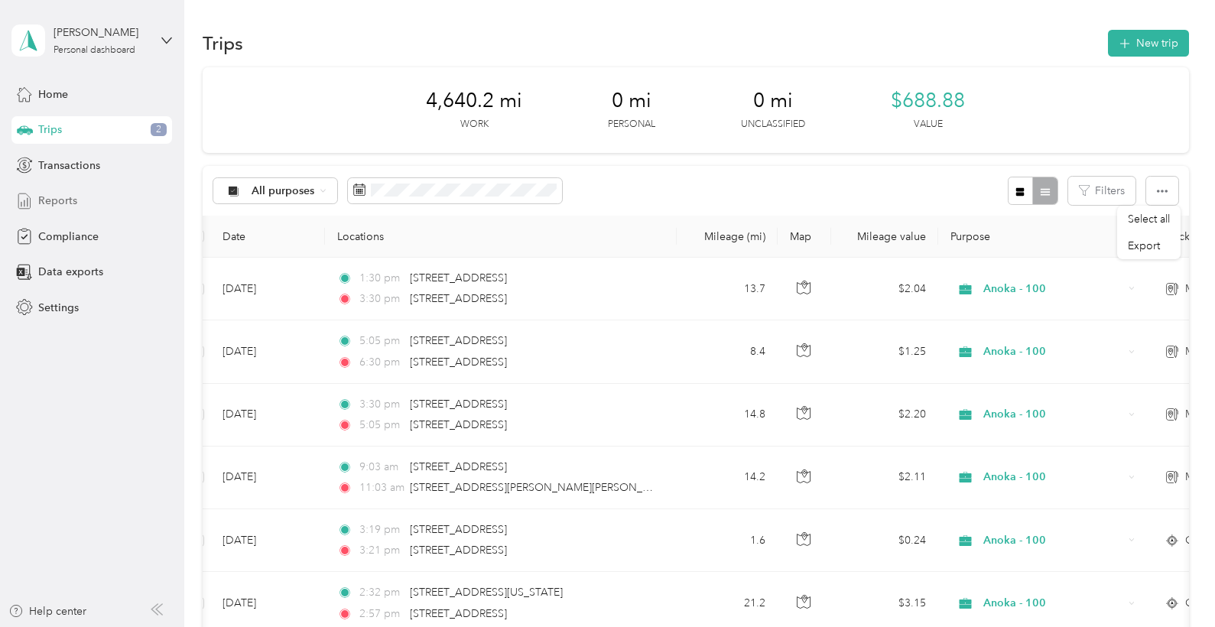
click at [64, 200] on span "Reports" at bounding box center [57, 201] width 39 height 16
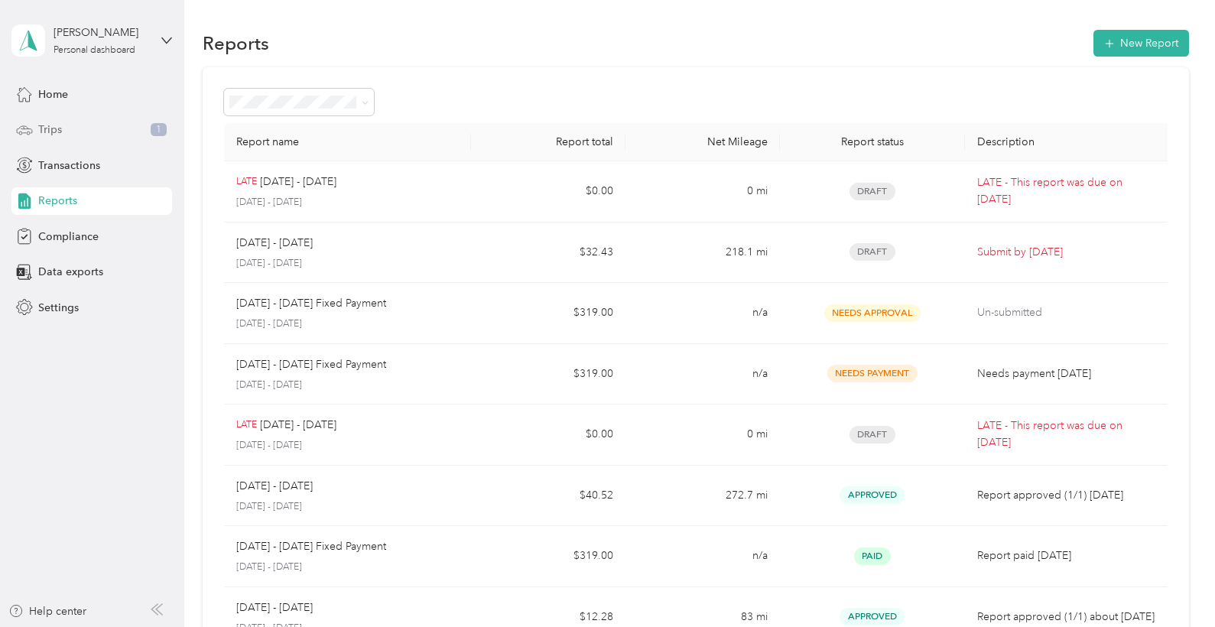
click at [53, 125] on span "Trips" at bounding box center [50, 130] width 24 height 16
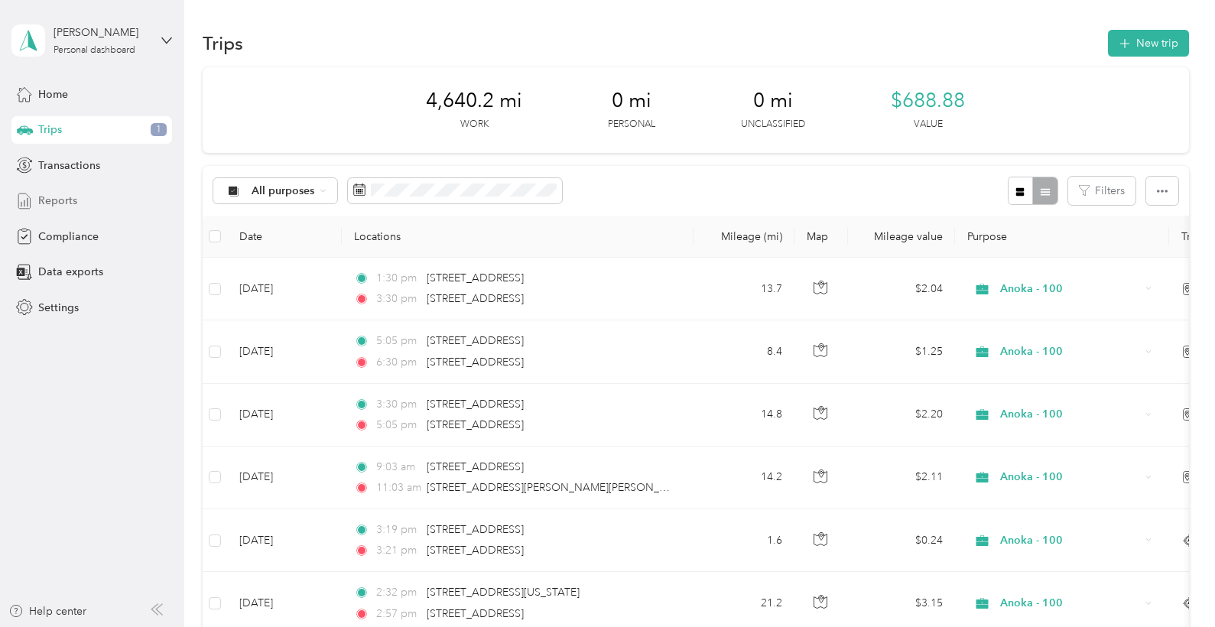
click at [64, 201] on span "Reports" at bounding box center [57, 201] width 39 height 16
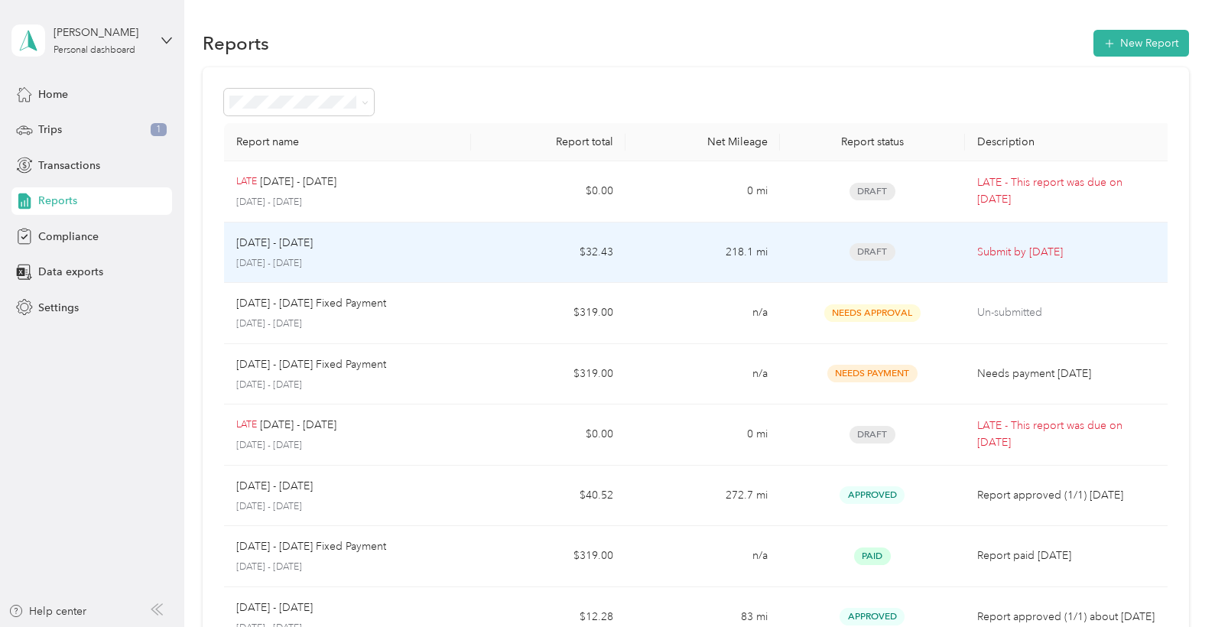
click at [1039, 249] on p "Submit by [DATE]" at bounding box center [1067, 252] width 181 height 17
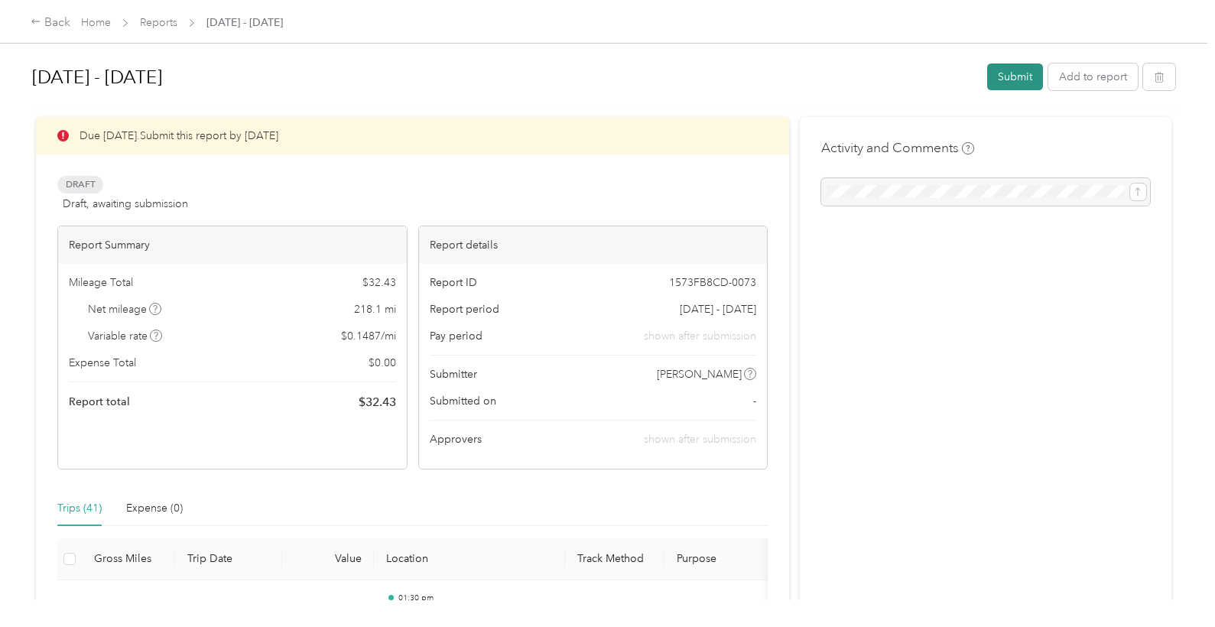
click at [1020, 77] on button "Submit" at bounding box center [1015, 76] width 56 height 27
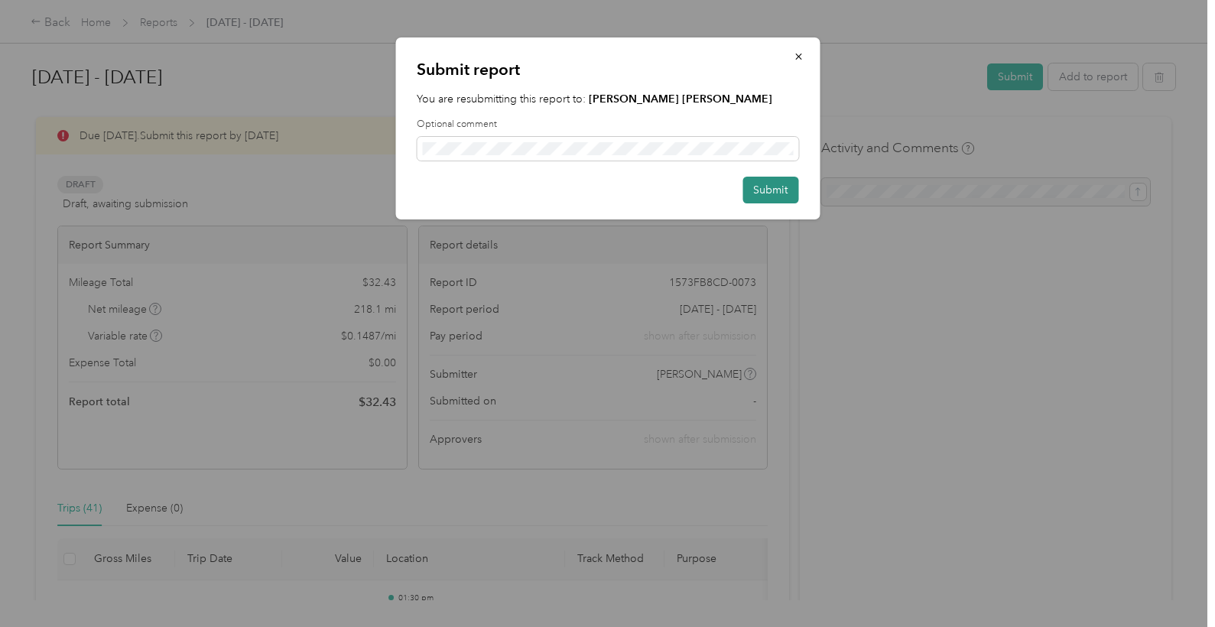
click at [764, 194] on button "Submit" at bounding box center [771, 190] width 56 height 27
